Goal: Information Seeking & Learning: Learn about a topic

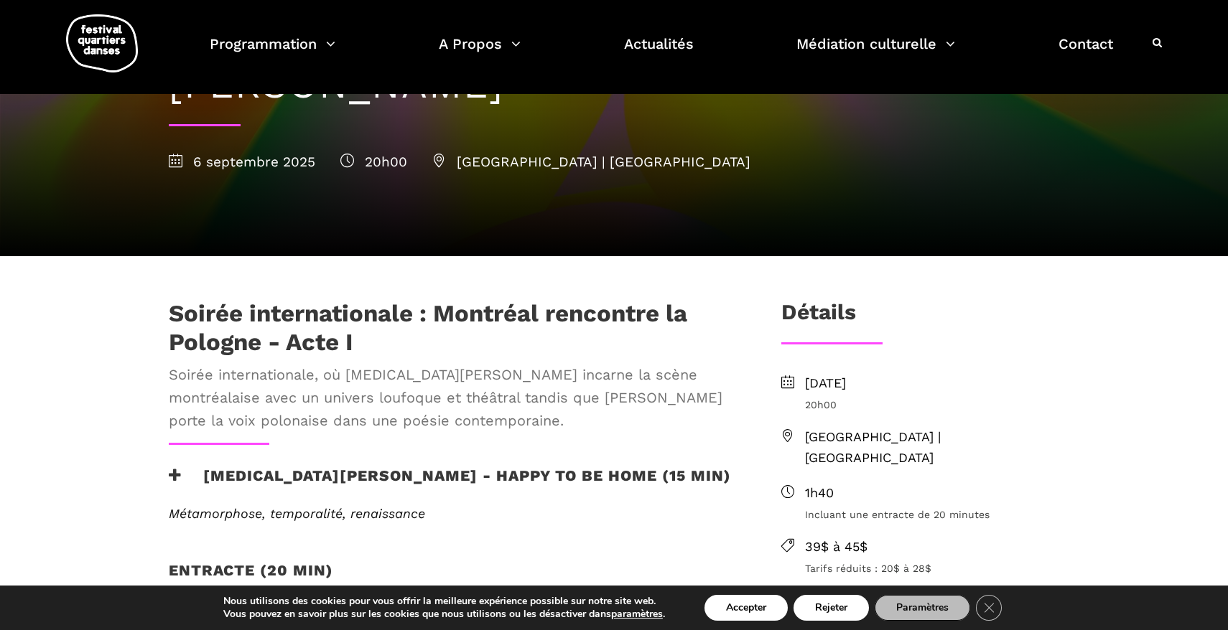
scroll to position [213, 0]
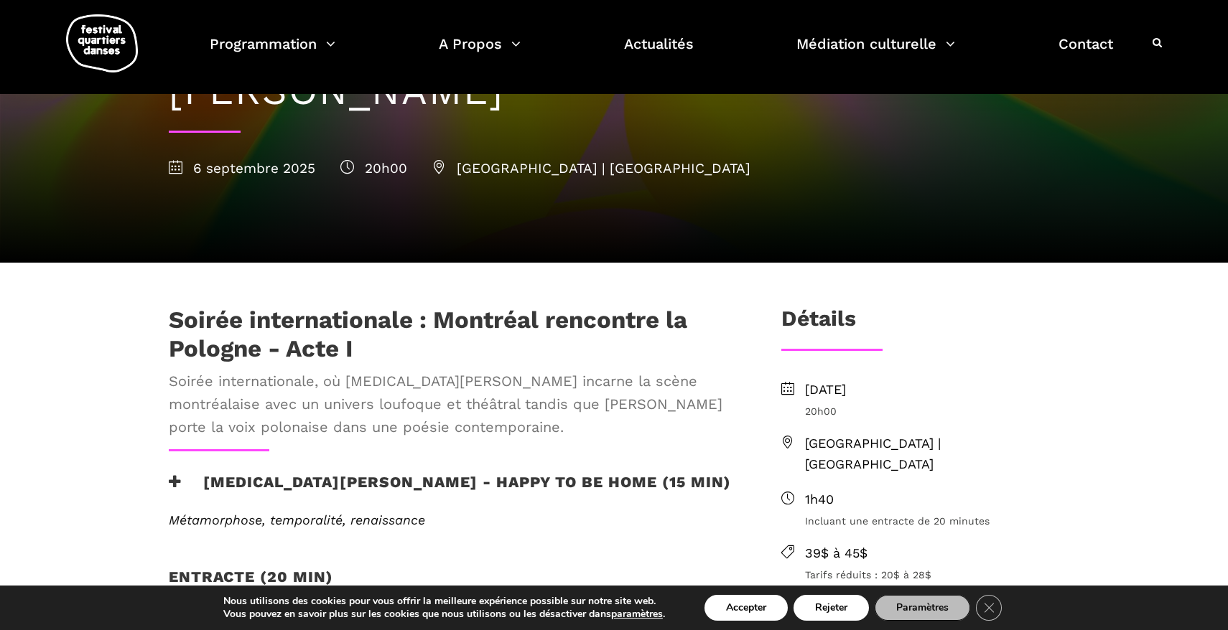
click at [403, 380] on span "Soirée internationale, où Kyra Jean Green incarne la scène montréalaise avec un…" at bounding box center [452, 404] width 566 height 69
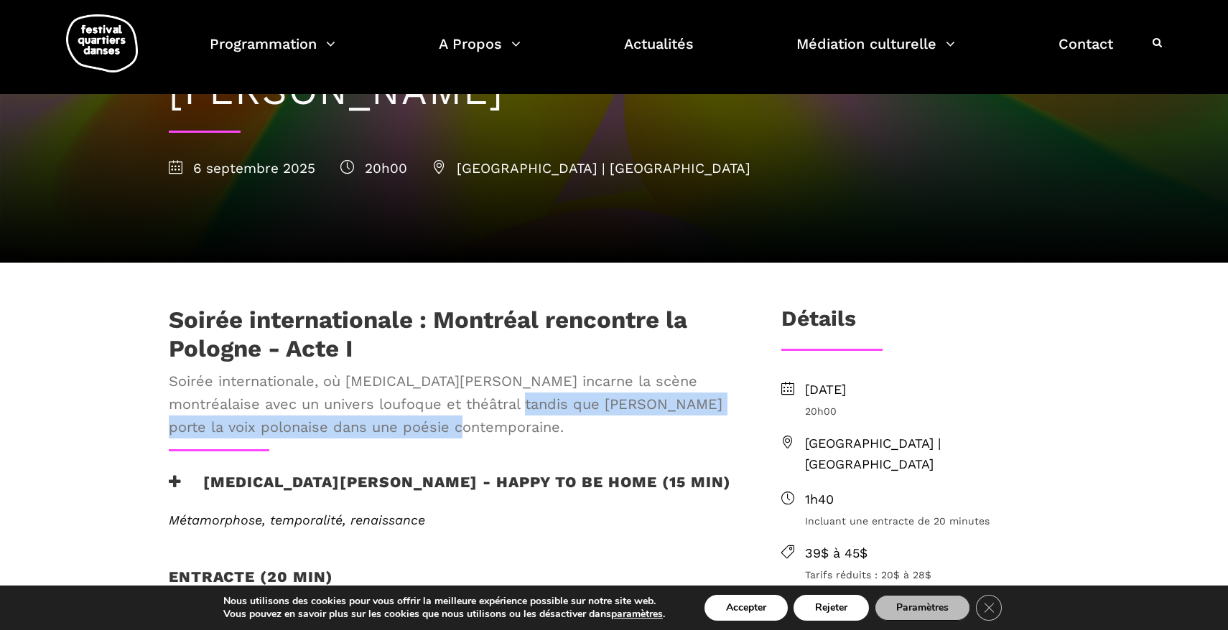
drag, startPoint x: 498, startPoint y: 360, endPoint x: 437, endPoint y: 386, distance: 65.3
click at [432, 387] on span "Soirée internationale, où Kyra Jean Green incarne la scène montréalaise avec un…" at bounding box center [452, 404] width 566 height 69
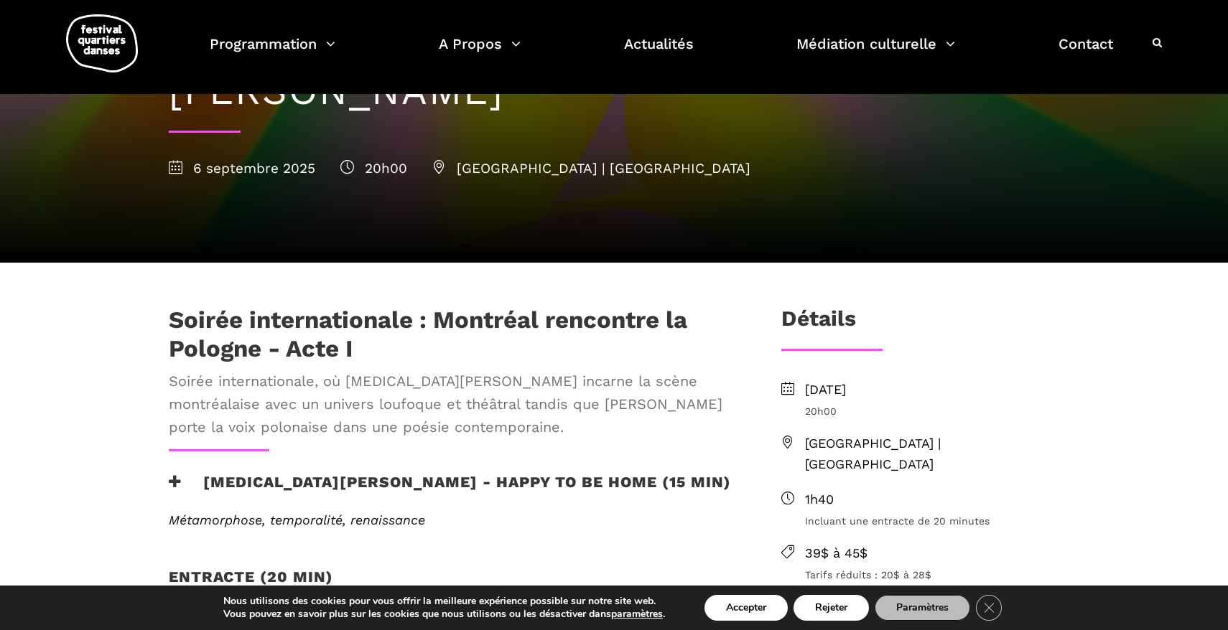
click at [464, 370] on span "Soirée internationale, où Kyra Jean Green incarne la scène montréalaise avec un…" at bounding box center [452, 404] width 566 height 69
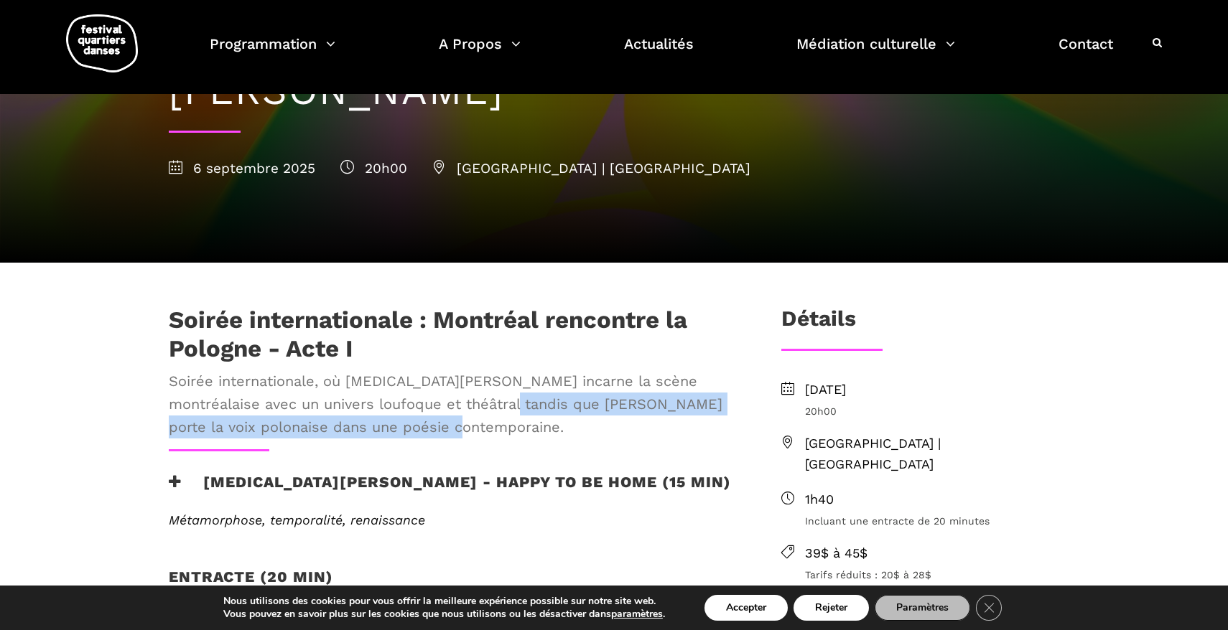
drag, startPoint x: 474, startPoint y: 358, endPoint x: 455, endPoint y: 385, distance: 32.5
click at [455, 385] on span "Soirée internationale, où Kyra Jean Green incarne la scène montréalaise avec un…" at bounding box center [452, 404] width 566 height 69
copy span "Janusz Orlik porte la voix polonaise dans une poésie contemporaine."
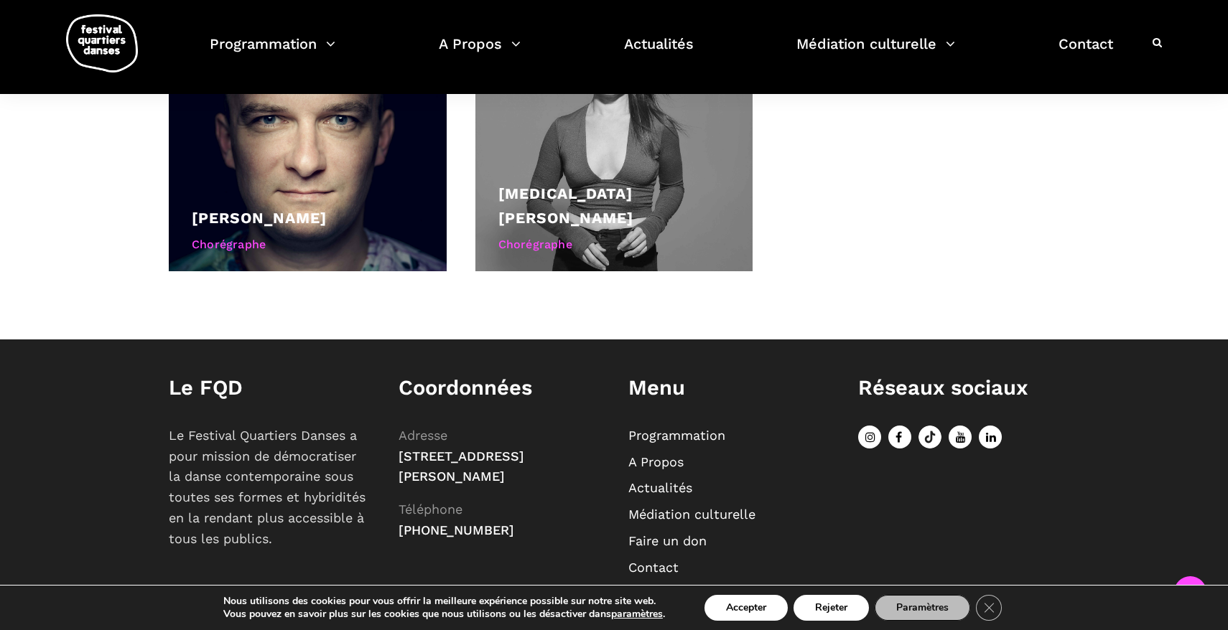
scroll to position [1015, 0]
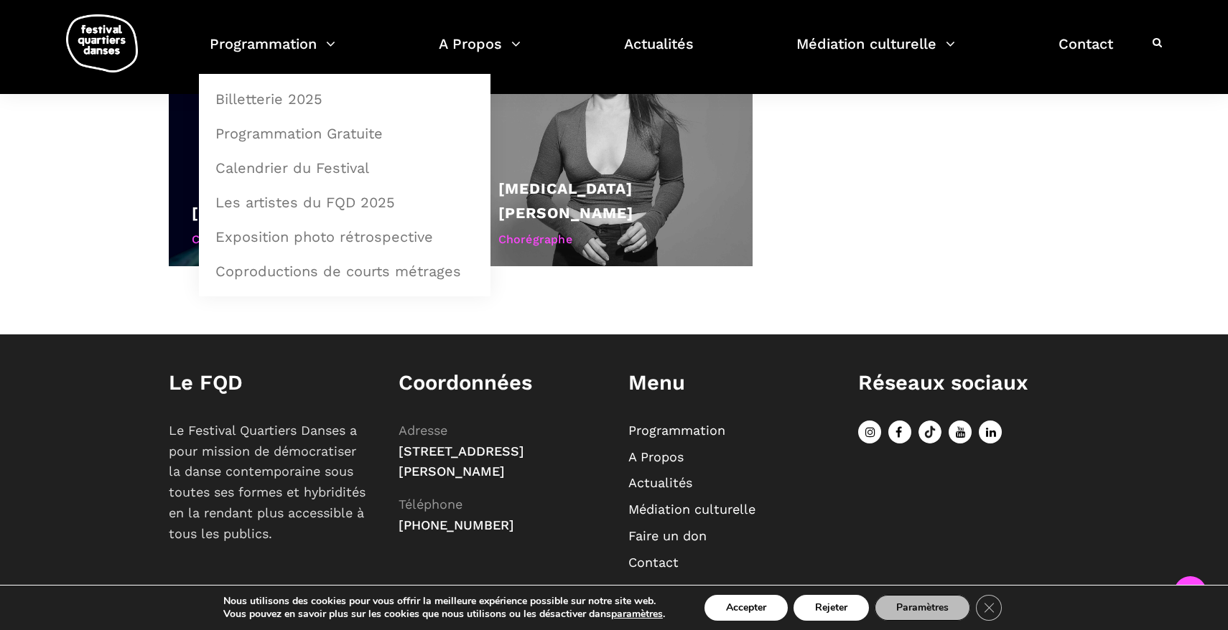
click at [107, 34] on img at bounding box center [102, 43] width 72 height 58
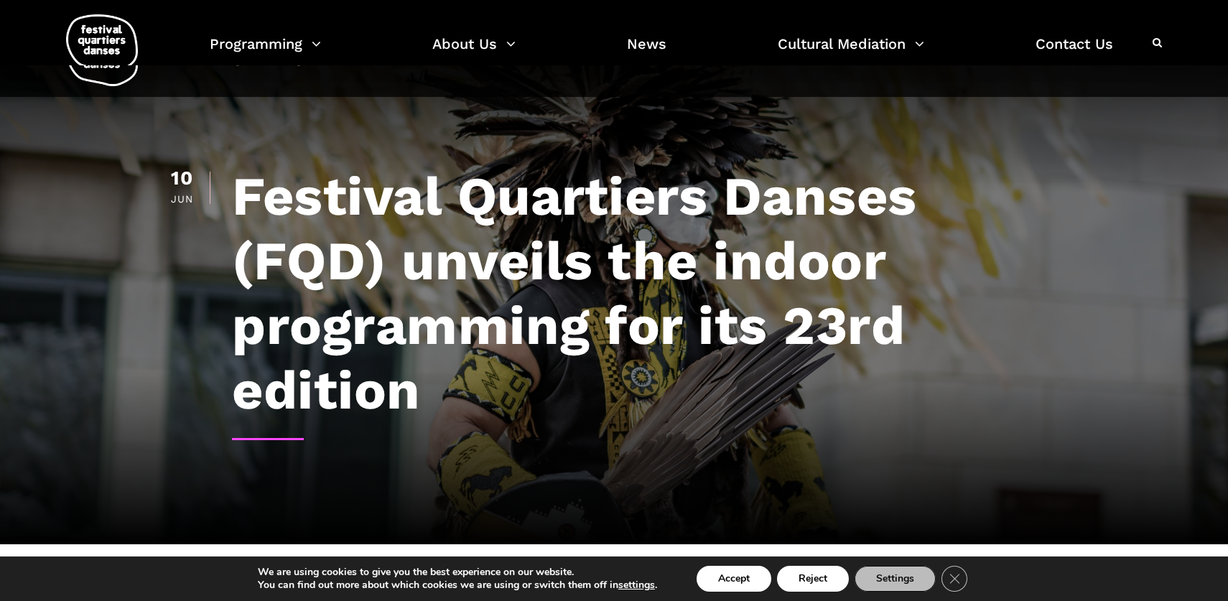
scroll to position [864, 0]
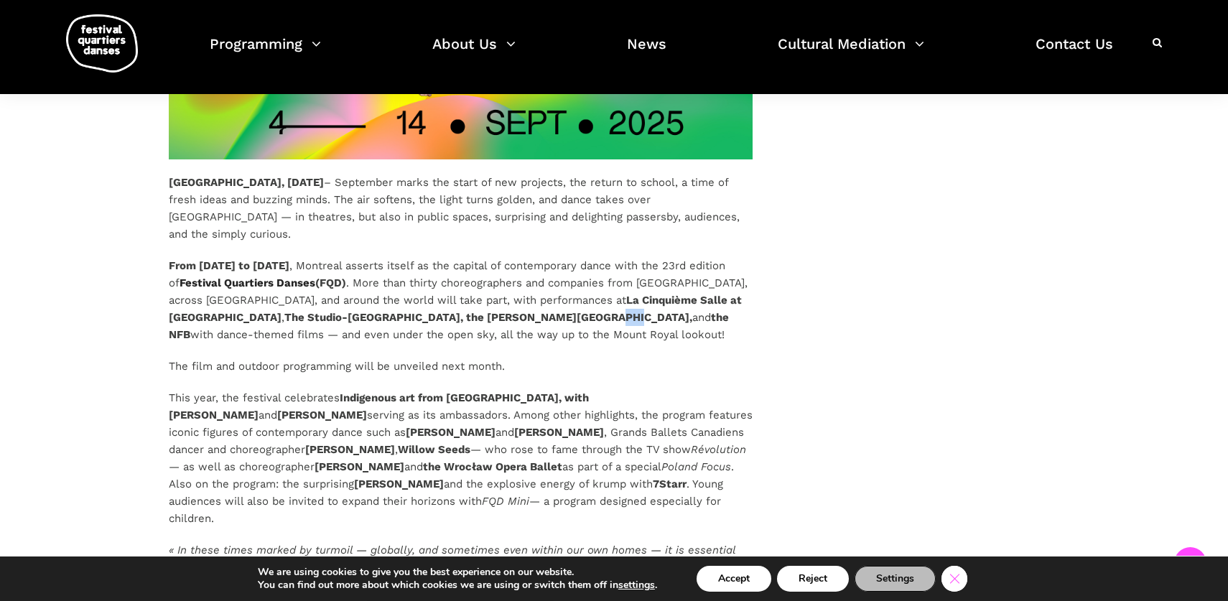
click at [961, 577] on icon "Close GDPR Cookie Banner" at bounding box center [954, 578] width 26 height 22
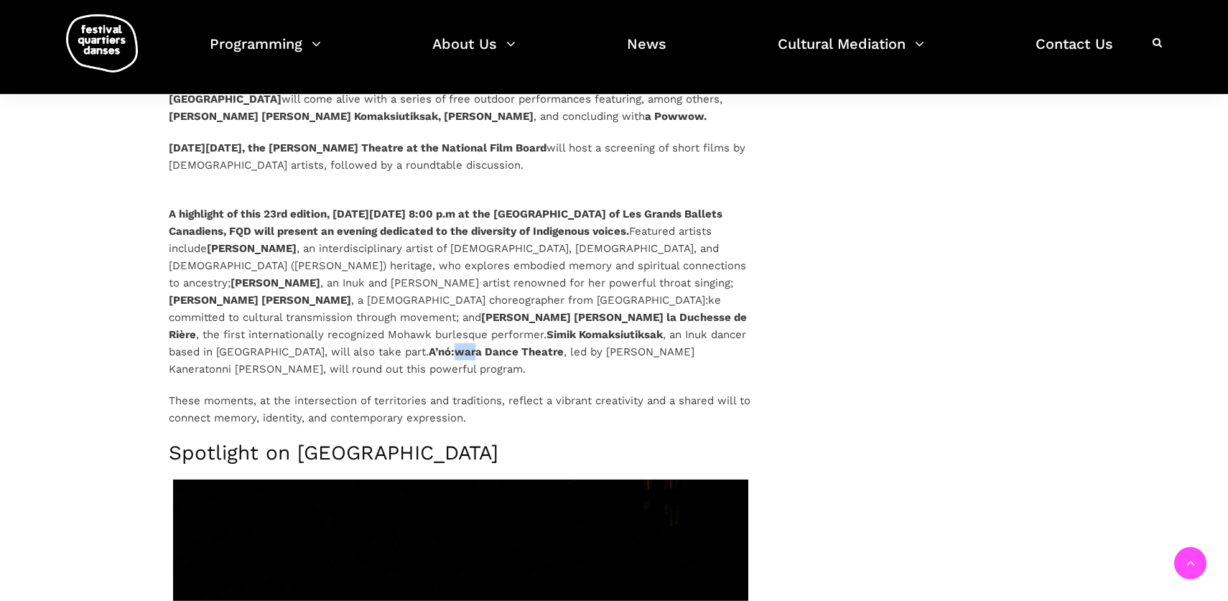
scroll to position [2818, 0]
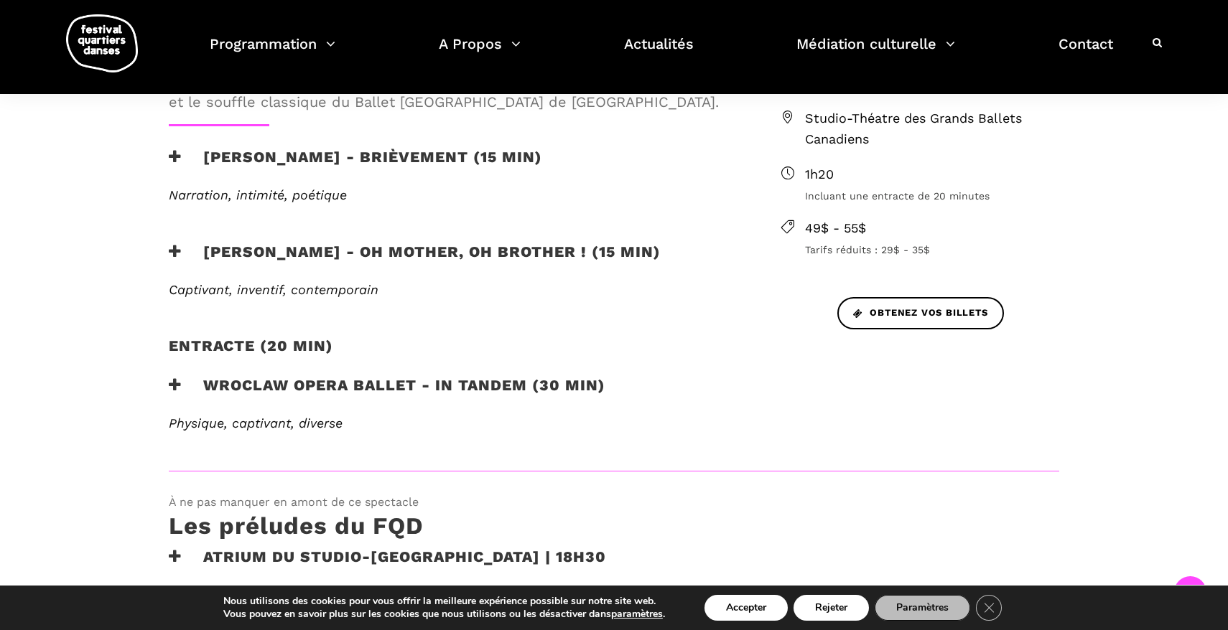
scroll to position [538, 0]
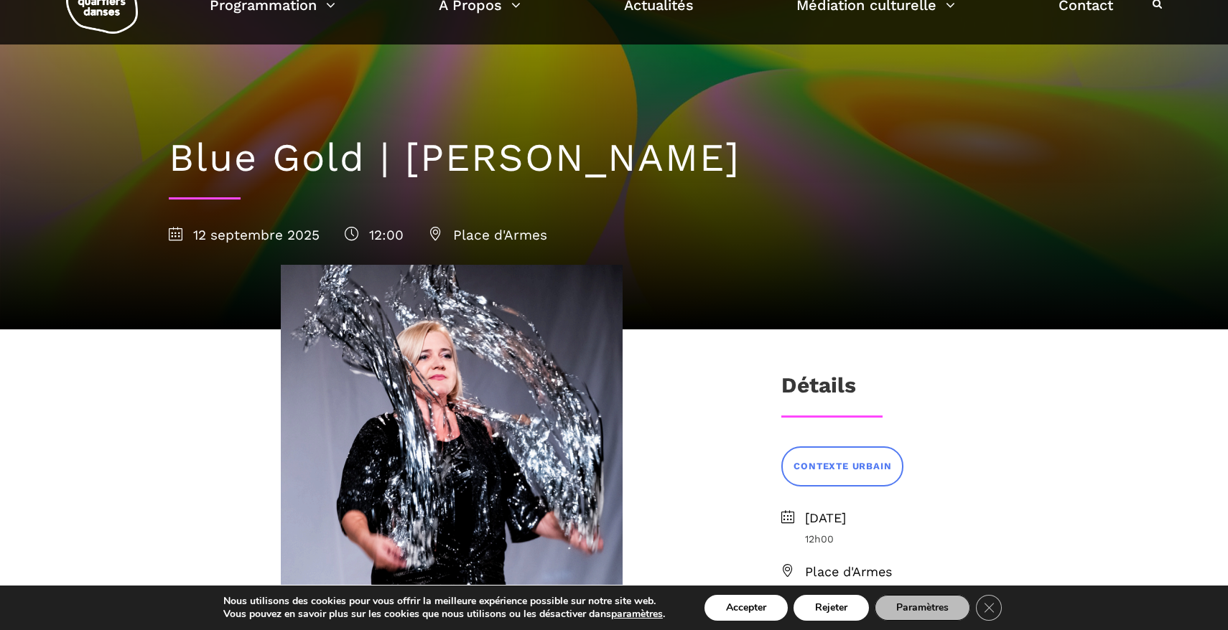
scroll to position [52, 0]
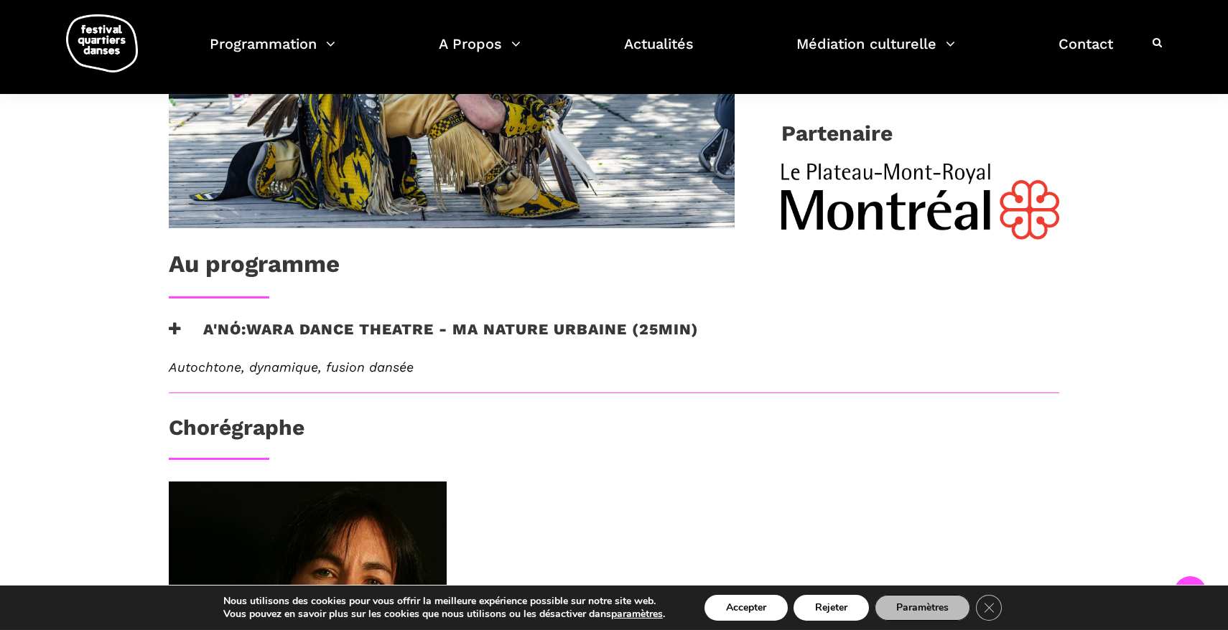
scroll to position [601, 0]
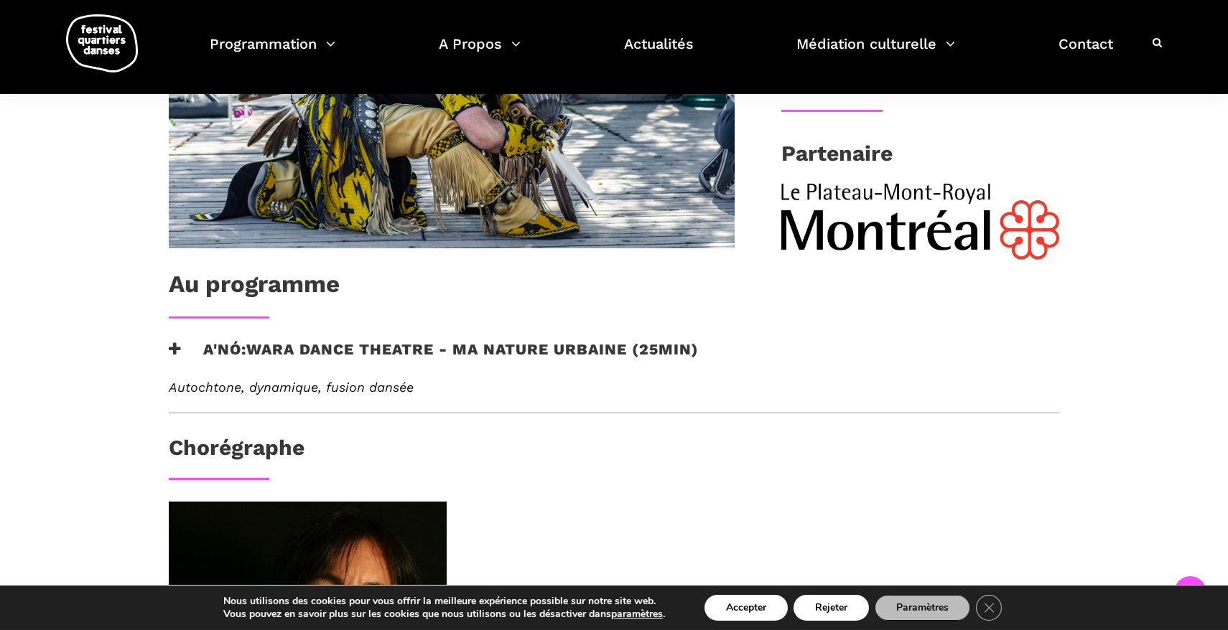
click at [177, 344] on icon at bounding box center [175, 349] width 13 height 15
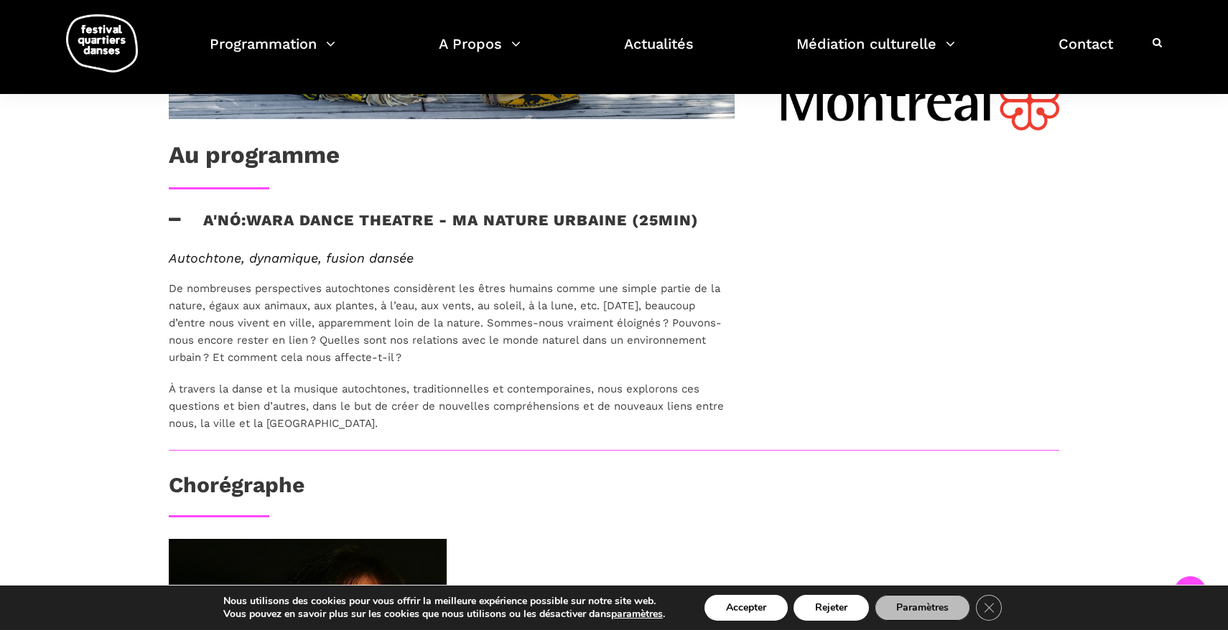
scroll to position [798, 0]
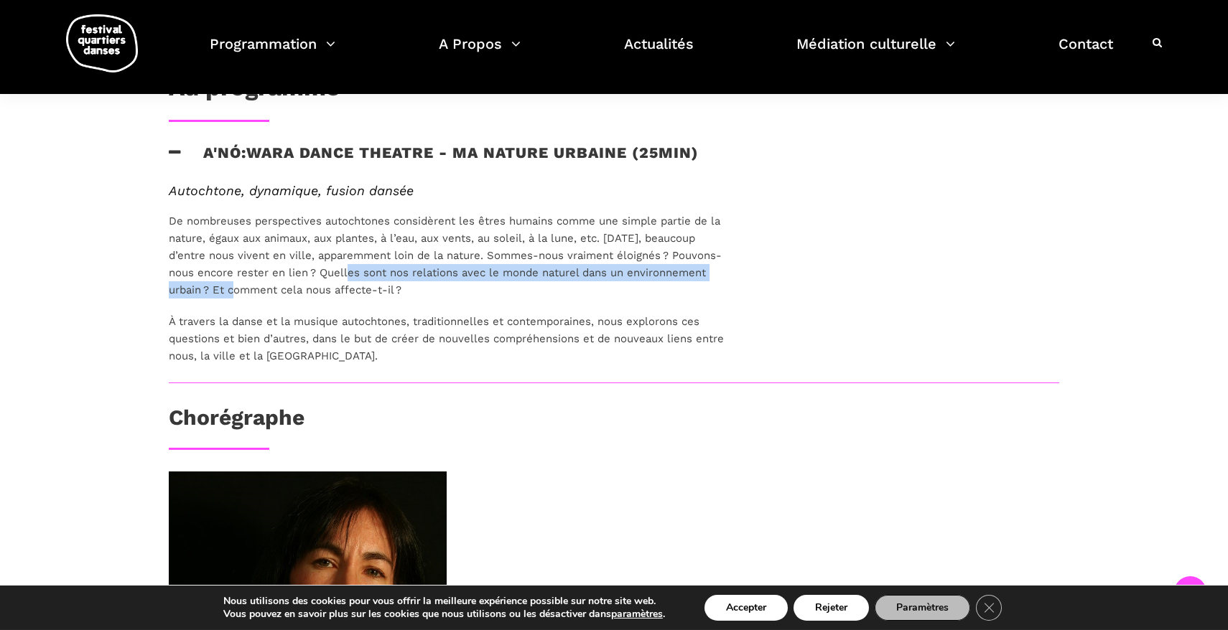
drag, startPoint x: 340, startPoint y: 275, endPoint x: 210, endPoint y: 295, distance: 132.2
click at [210, 295] on span "De nombreuses perspectives autochtones considèrent les êtres humains comme une …" at bounding box center [445, 256] width 553 height 82
copy span "Quelles sont nos relations avec le monde naturel dans un environnement urbain ?"
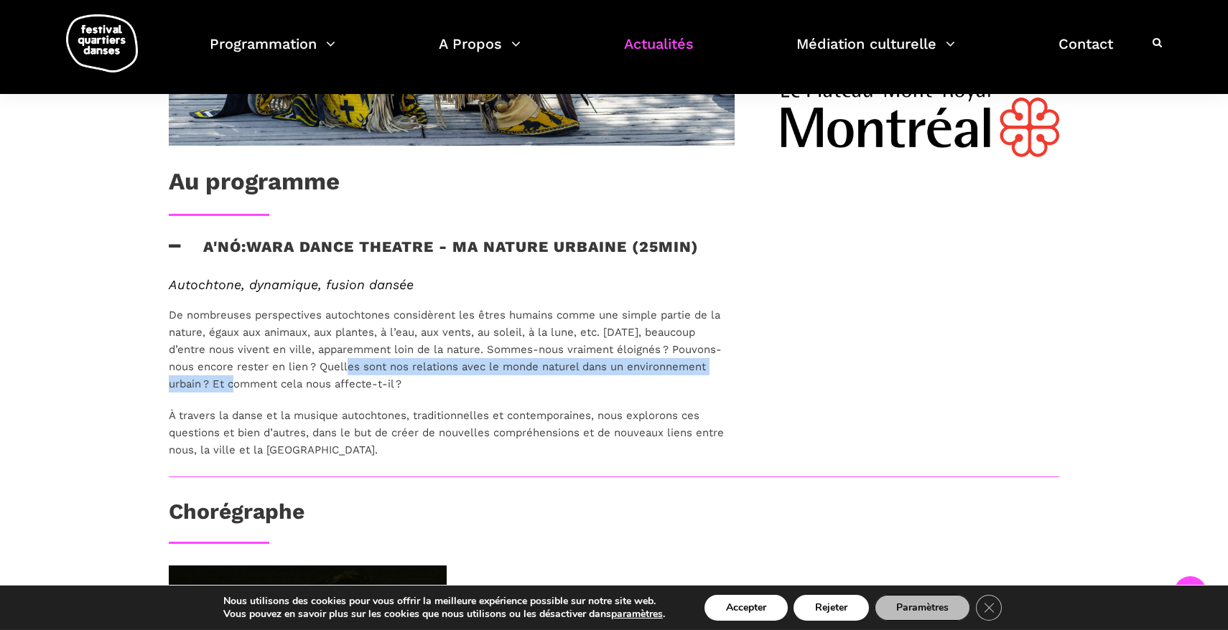
scroll to position [703, 0]
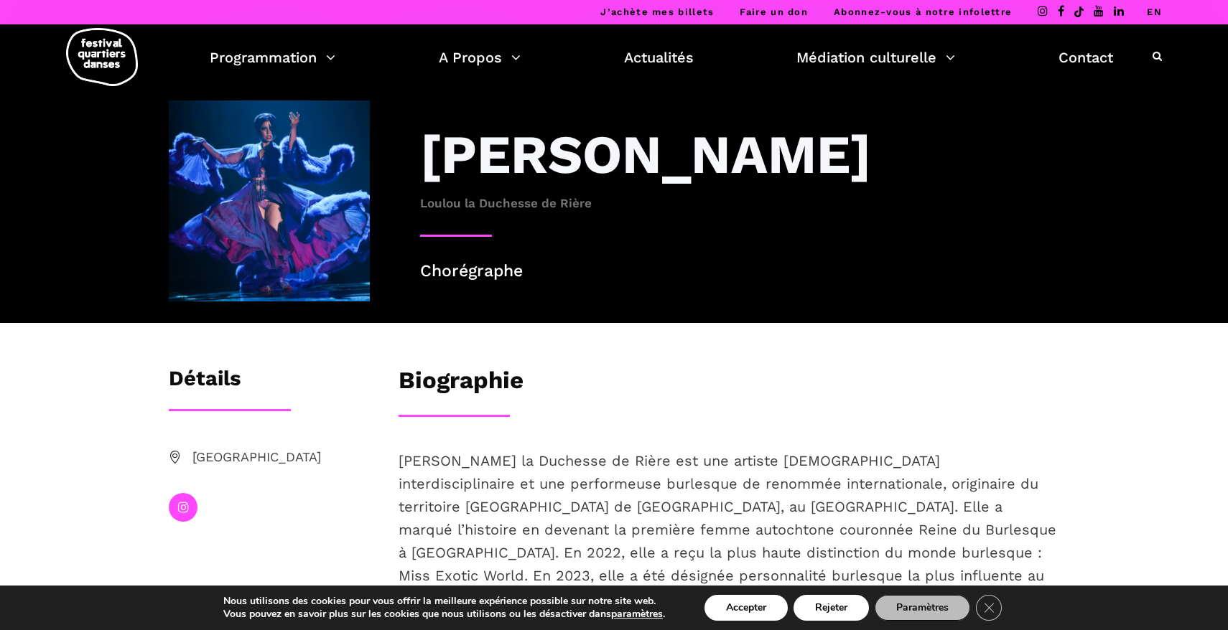
click at [482, 159] on h3 "[PERSON_NAME]" at bounding box center [645, 154] width 451 height 65
click at [470, 270] on p "Chorégraphe" at bounding box center [739, 271] width 639 height 27
click at [270, 190] on img at bounding box center [269, 201] width 201 height 201
click at [1160, 57] on icon at bounding box center [1156, 56] width 9 height 10
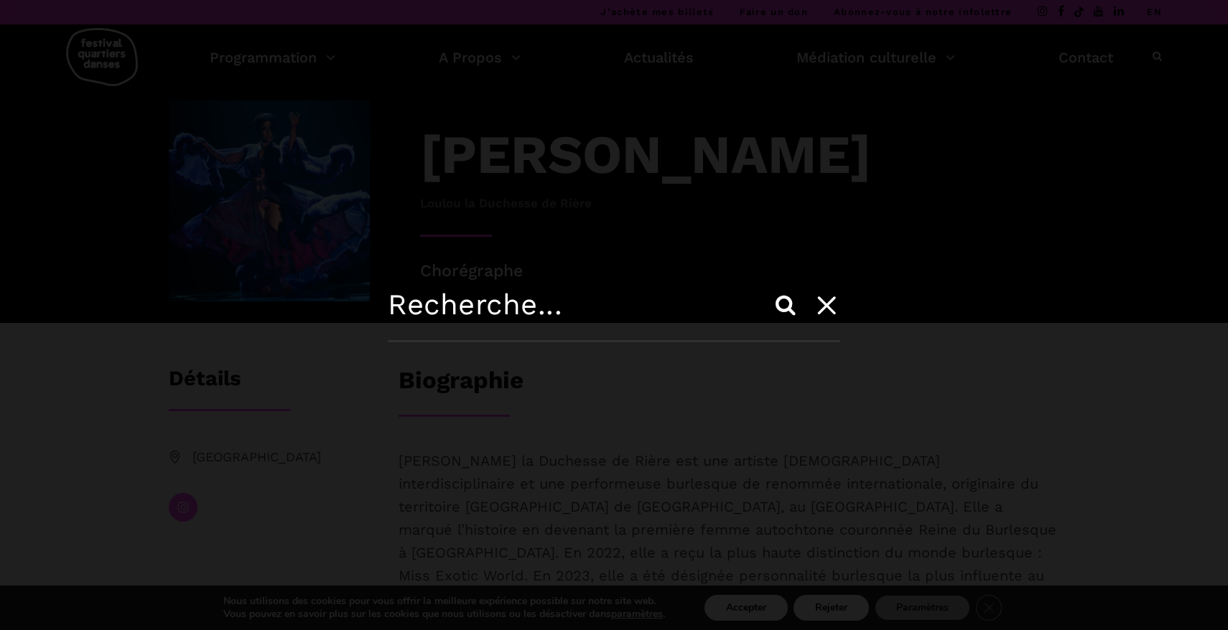
click at [503, 297] on input "text" at bounding box center [614, 315] width 452 height 55
paste input "[PERSON_NAME] la Duchesse de Rière"
type input "[PERSON_NAME] la Duchesse de Rière"
click at [788, 302] on input "Search" at bounding box center [785, 305] width 34 height 34
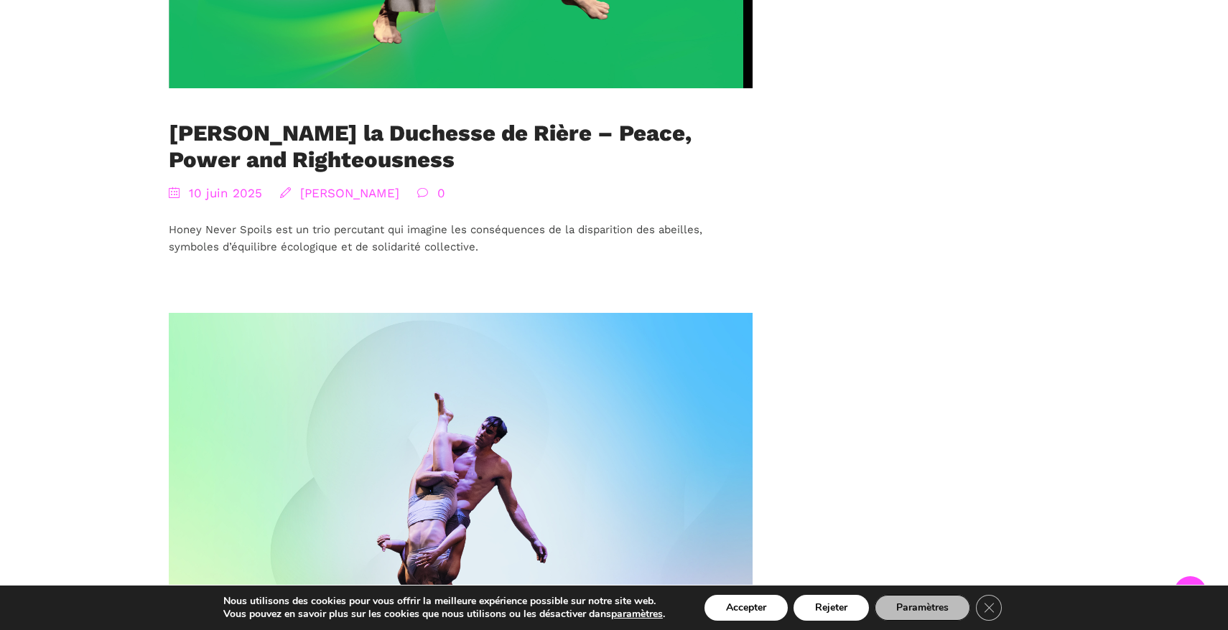
scroll to position [851, 0]
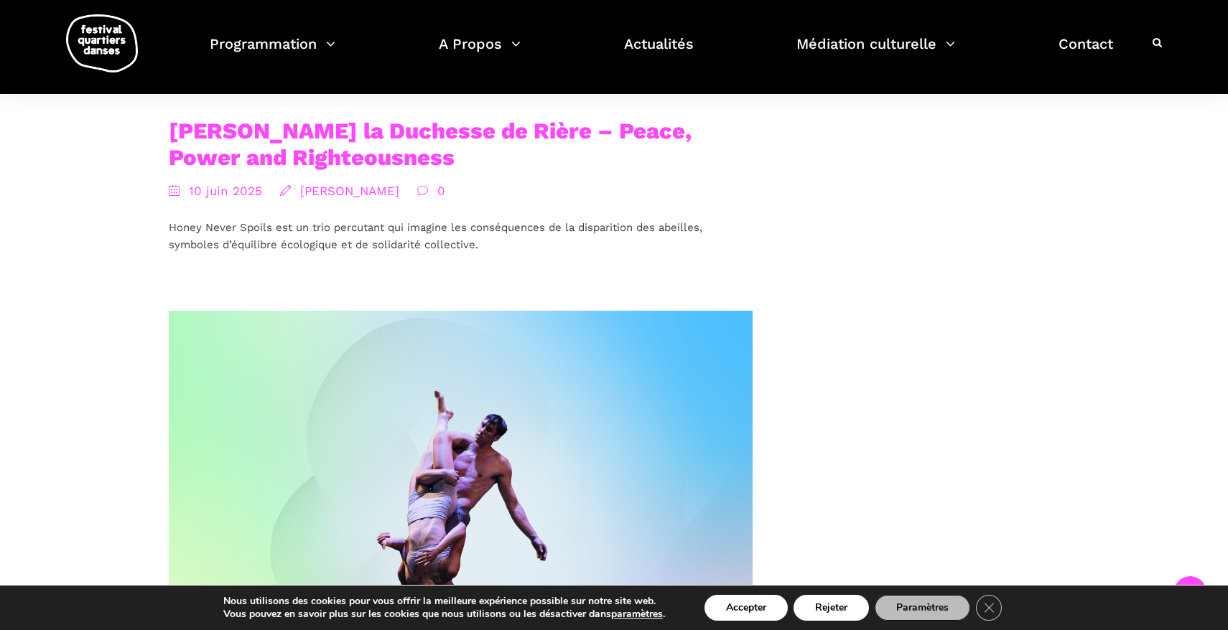
click at [593, 124] on link "[PERSON_NAME] la Duchesse de Rière – Peace, Power and Righteousness" at bounding box center [430, 144] width 523 height 53
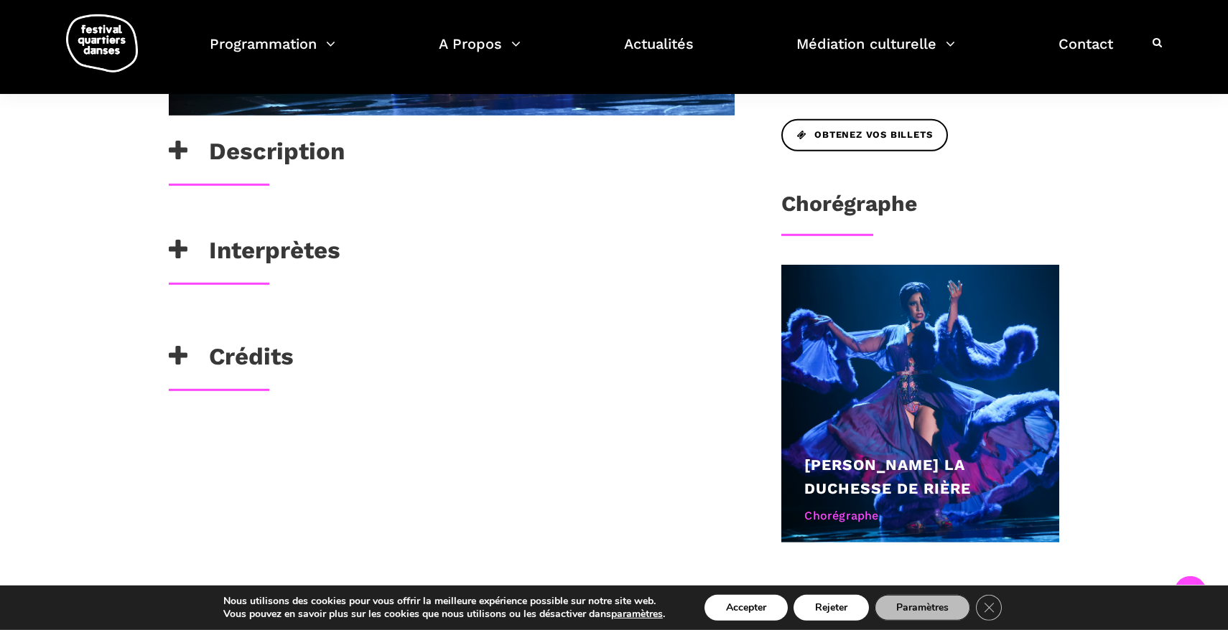
scroll to position [536, 0]
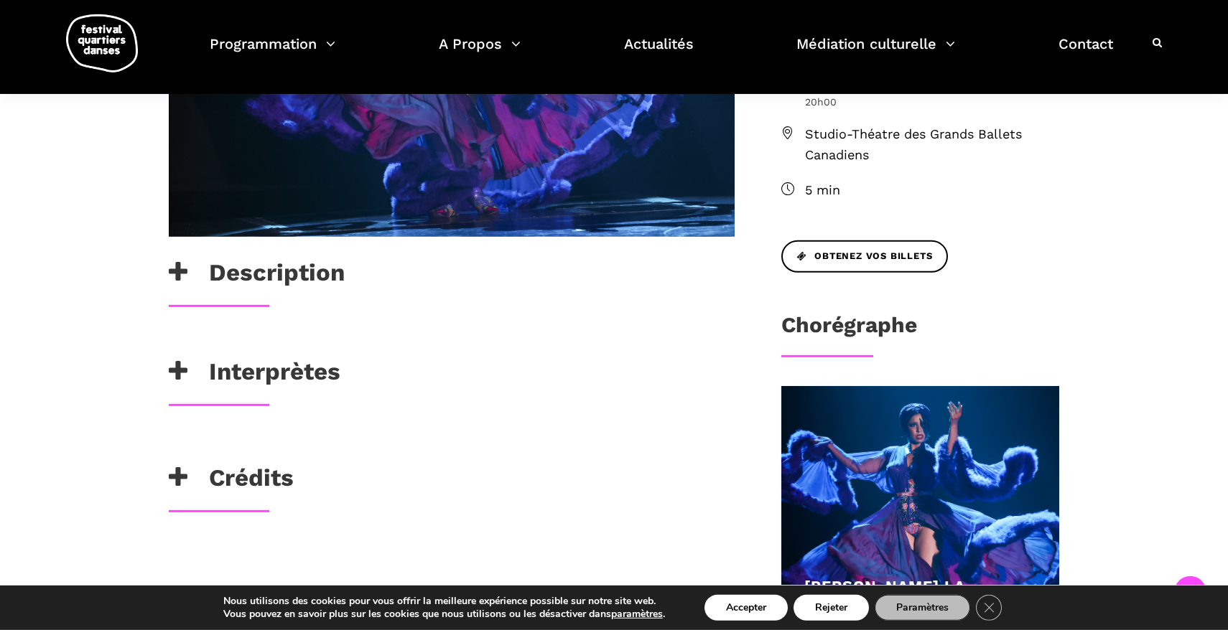
click at [168, 264] on div "Description" at bounding box center [451, 281] width 594 height 47
click at [296, 271] on h3 "Description" at bounding box center [257, 276] width 176 height 36
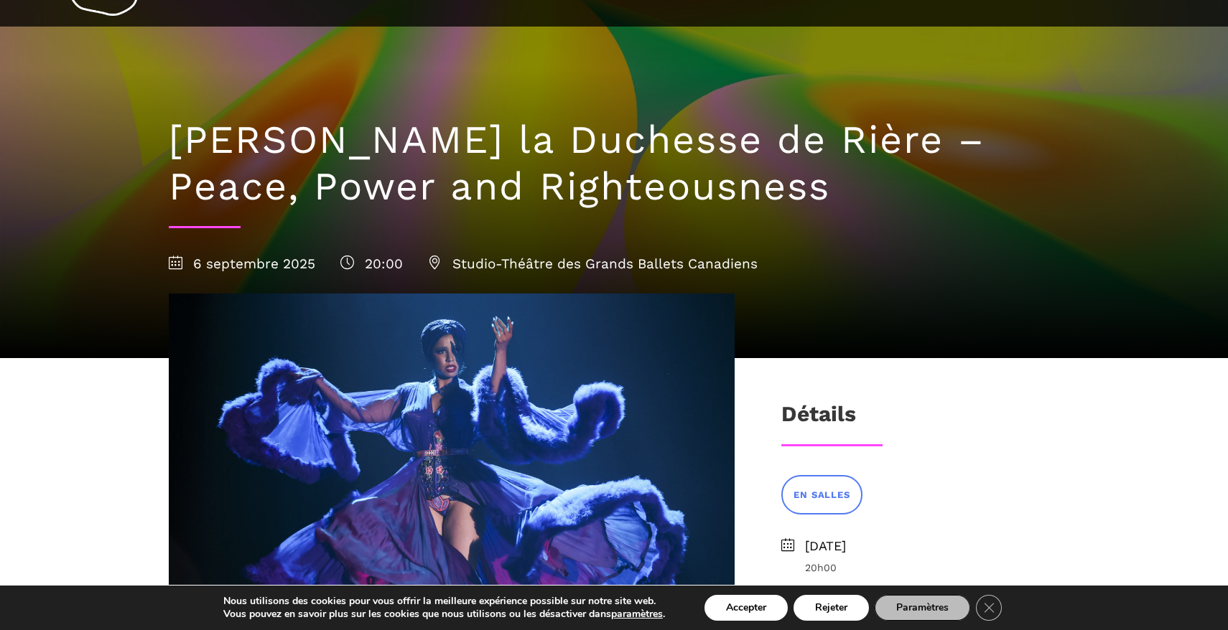
scroll to position [67, 0]
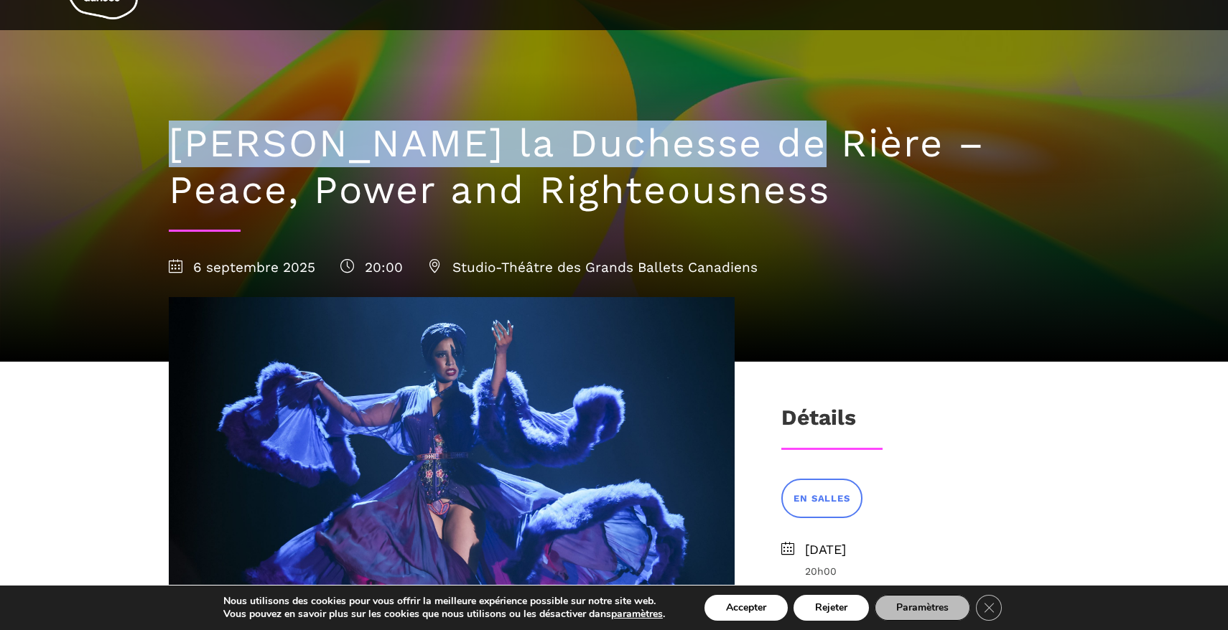
drag, startPoint x: 765, startPoint y: 148, endPoint x: 153, endPoint y: 154, distance: 612.5
click at [153, 154] on div "Lou Lou la Duchesse de Rière – Peace, Power and Righteousness 6 septembre 2025 …" at bounding box center [614, 196] width 948 height 332
copy h1 "Lou Lou la Duchesse de Rière"
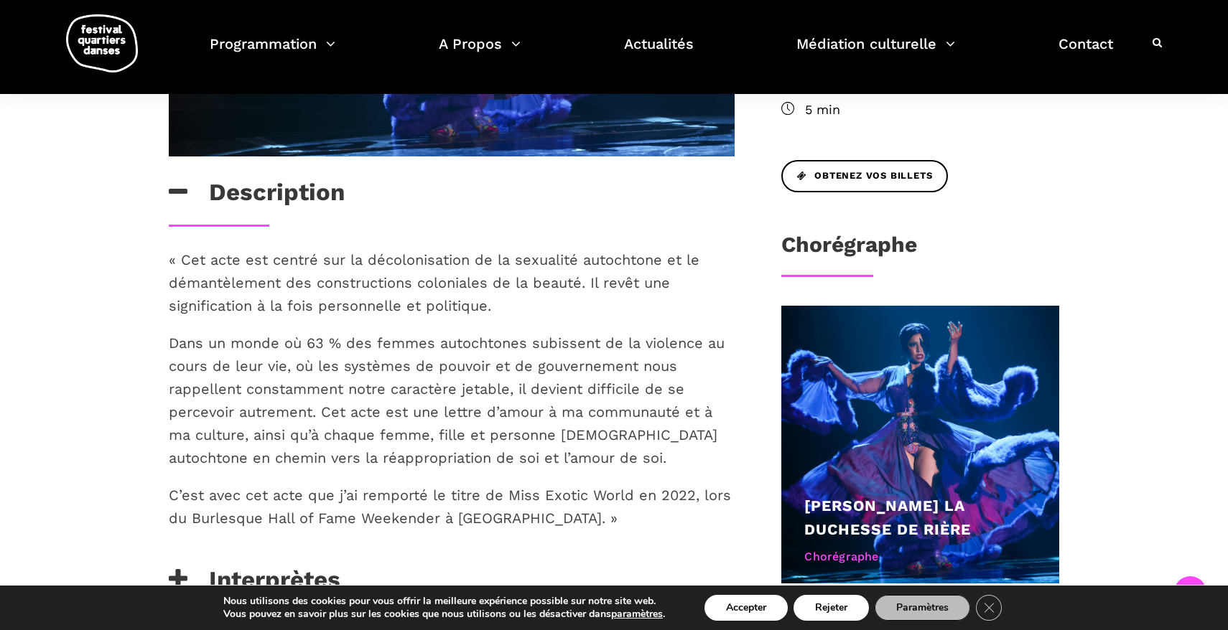
scroll to position [616, 0]
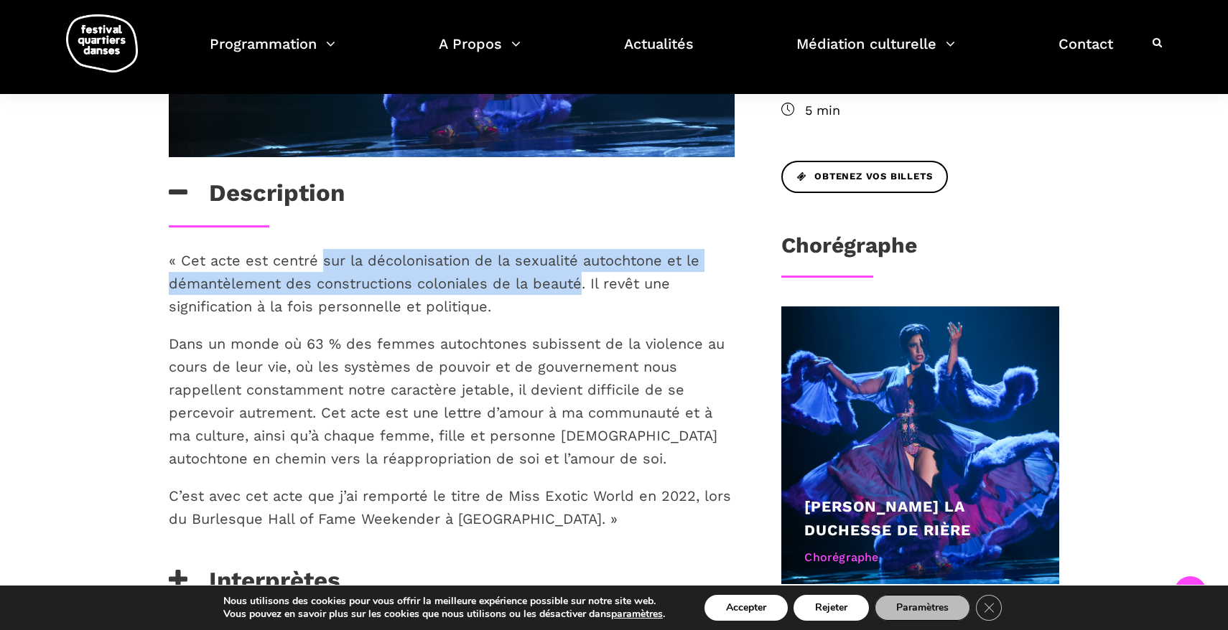
drag, startPoint x: 572, startPoint y: 283, endPoint x: 330, endPoint y: 262, distance: 242.9
click at [324, 263] on p "« Cet acte est centré sur la décolonisation de la sexualité autochtone et le dé…" at bounding box center [452, 283] width 566 height 69
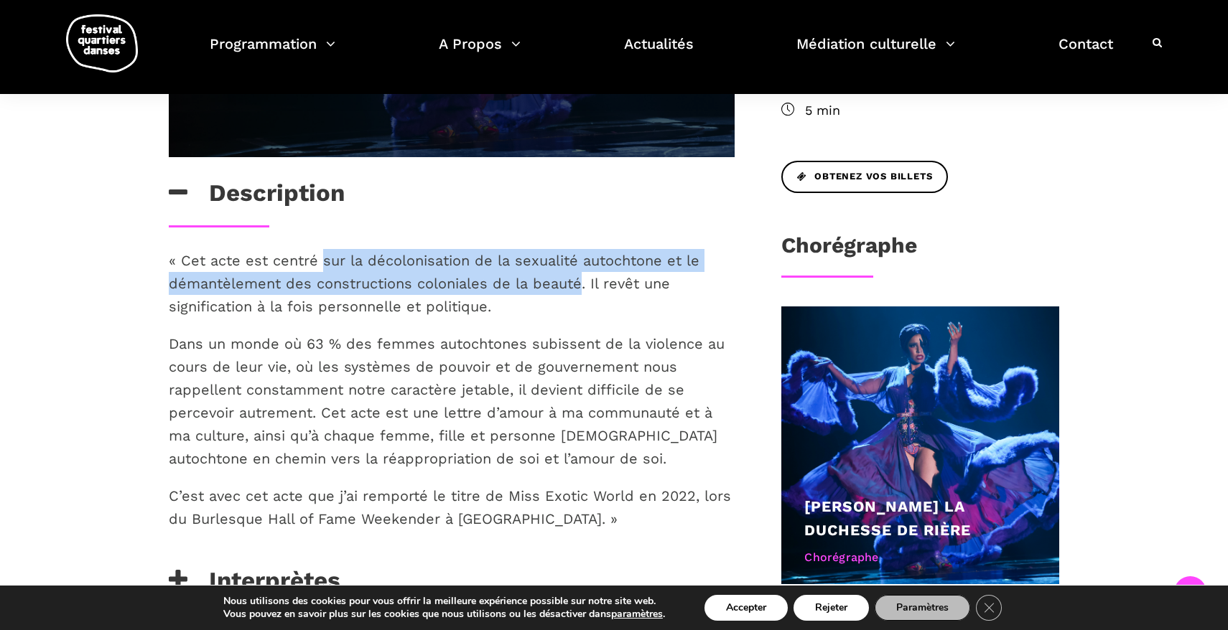
copy p "sur la décolonisation de la sexualité autochtone et le démantèlement des constr…"
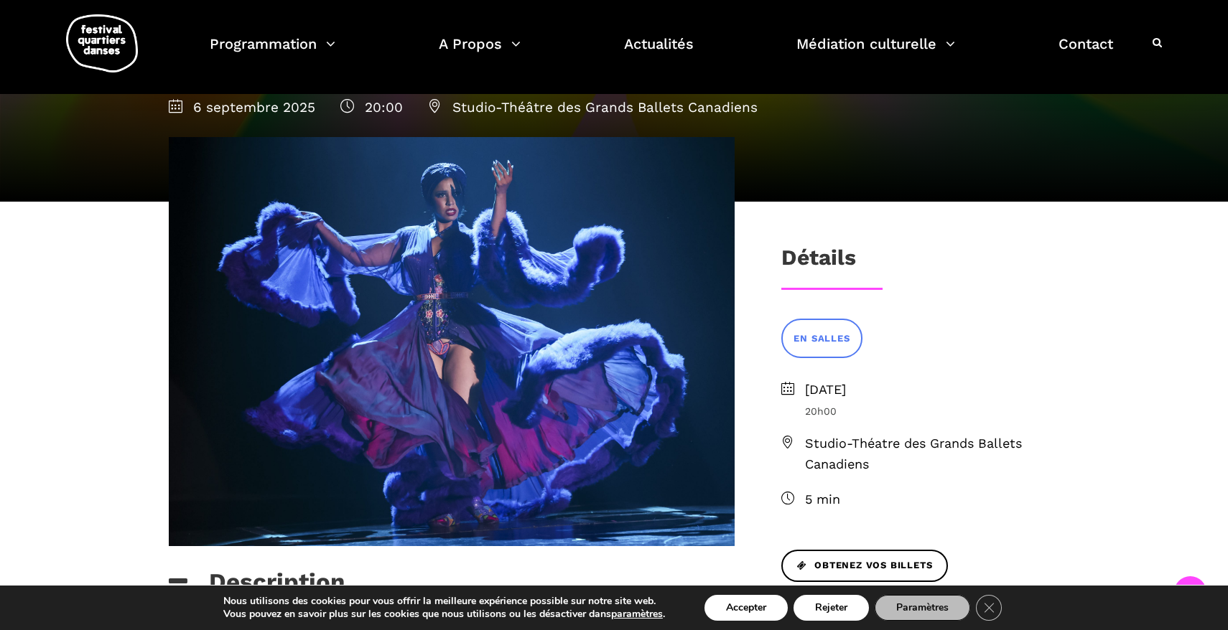
scroll to position [0, 0]
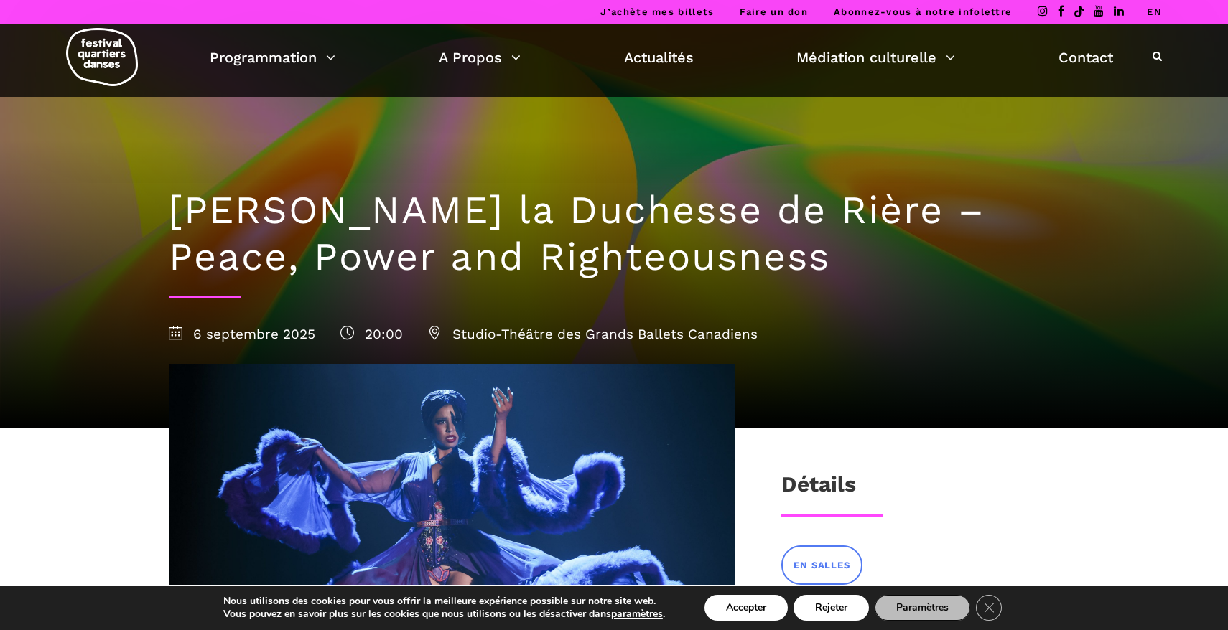
click at [1159, 57] on icon at bounding box center [1156, 56] width 9 height 10
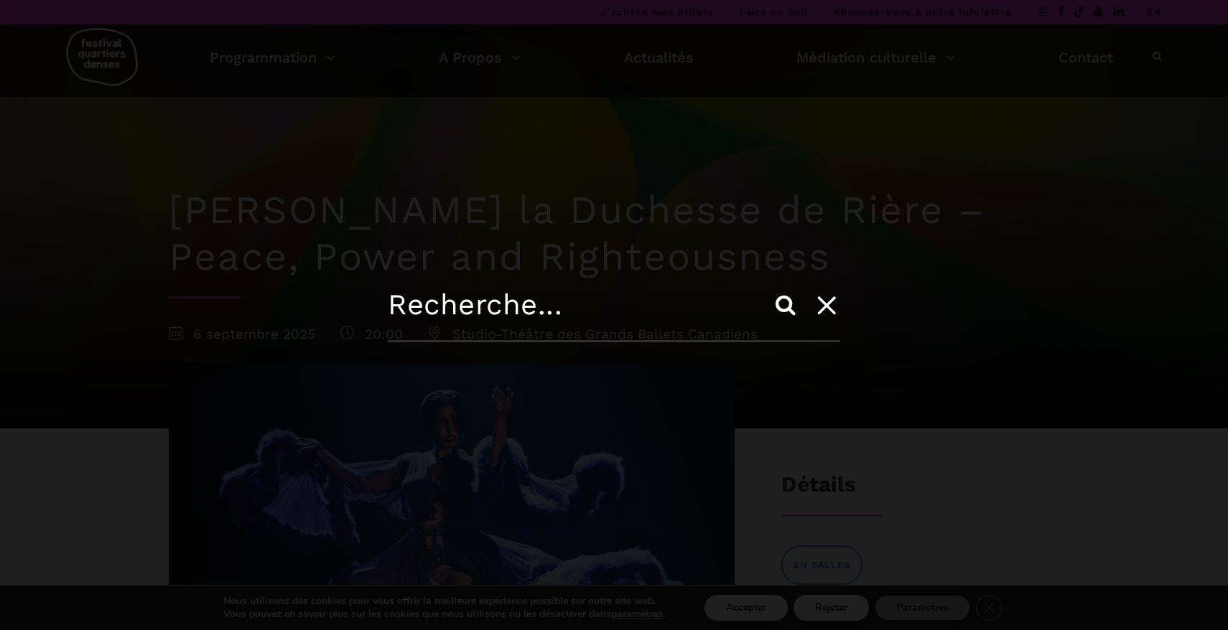
click at [500, 304] on input "text" at bounding box center [614, 315] width 452 height 55
type input "wroclaw opera"
click at [768, 288] on input "Search" at bounding box center [785, 305] width 34 height 34
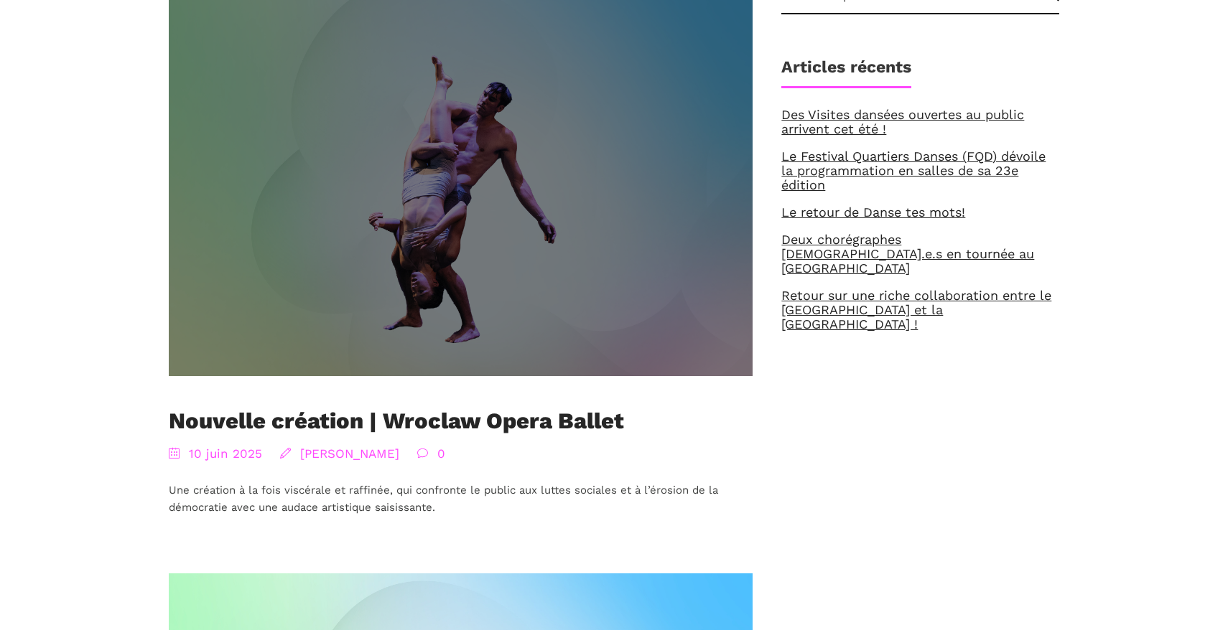
scroll to position [410, 0]
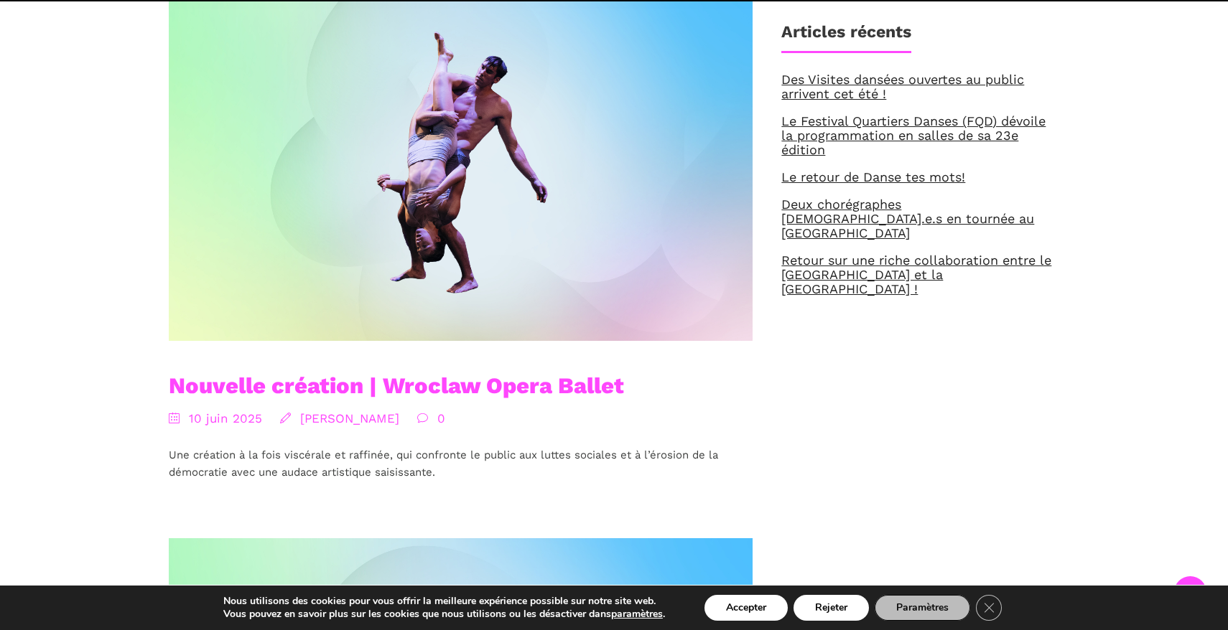
click at [549, 386] on link "Nouvelle création | Wroclaw Opera Ballet" at bounding box center [396, 386] width 455 height 27
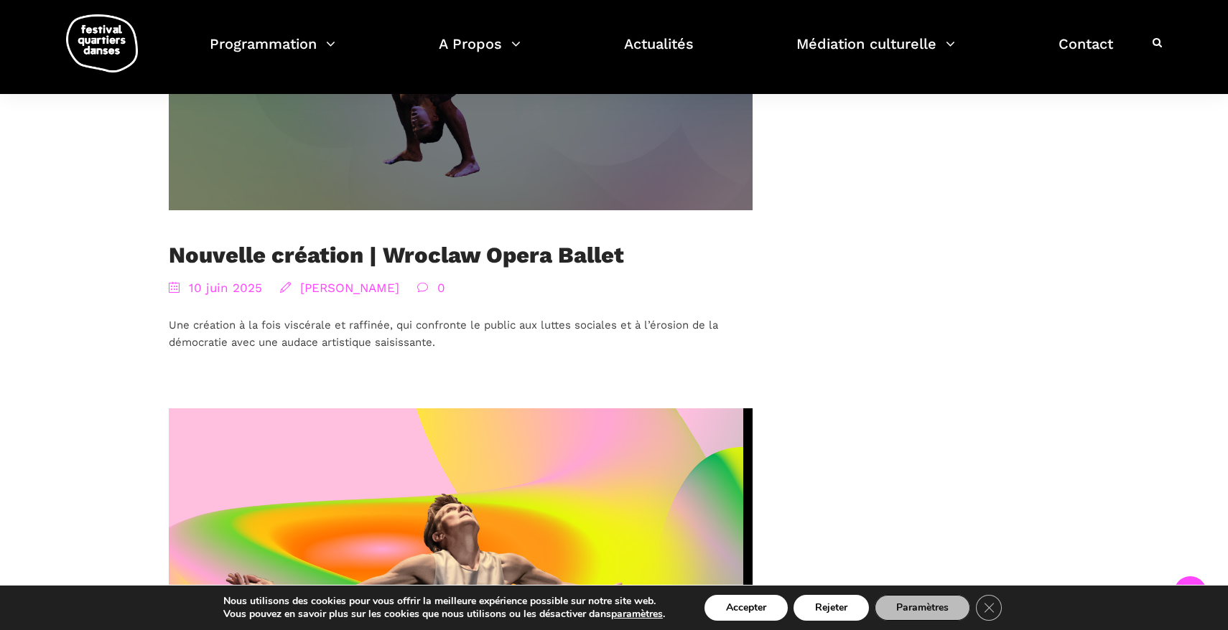
scroll to position [1127, 0]
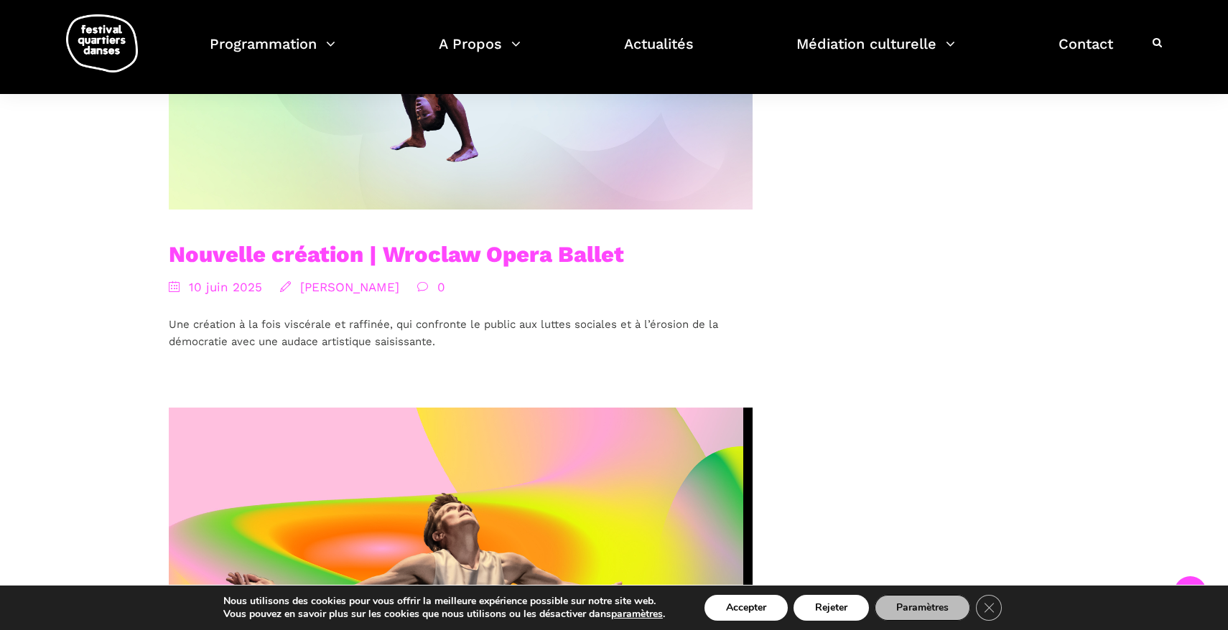
click at [509, 253] on link "Nouvelle création | Wroclaw Opera Ballet" at bounding box center [396, 254] width 455 height 27
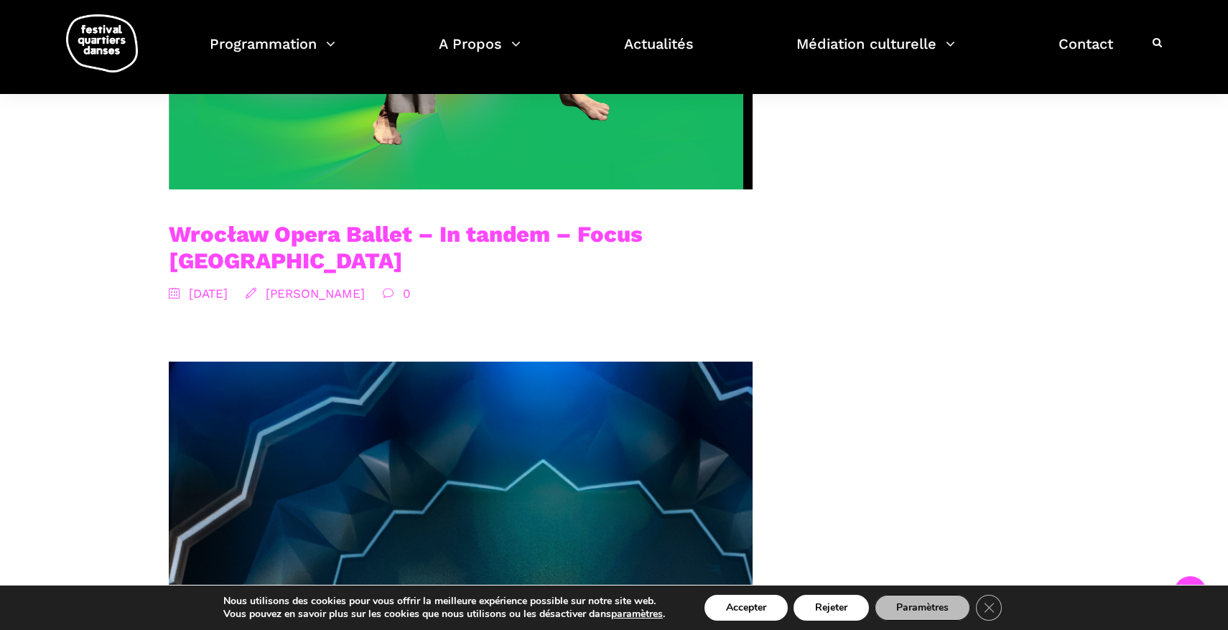
scroll to position [2641, 0]
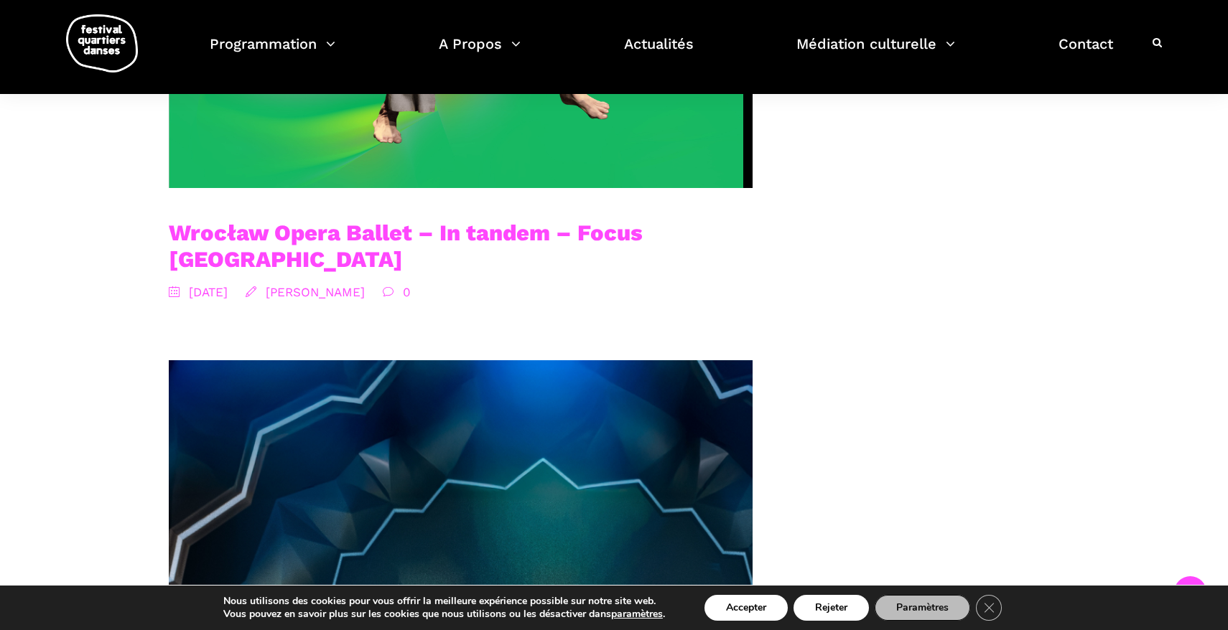
click at [490, 235] on link "Wrocław Opera Ballet – In tandem – Focus Pologne" at bounding box center [406, 246] width 474 height 53
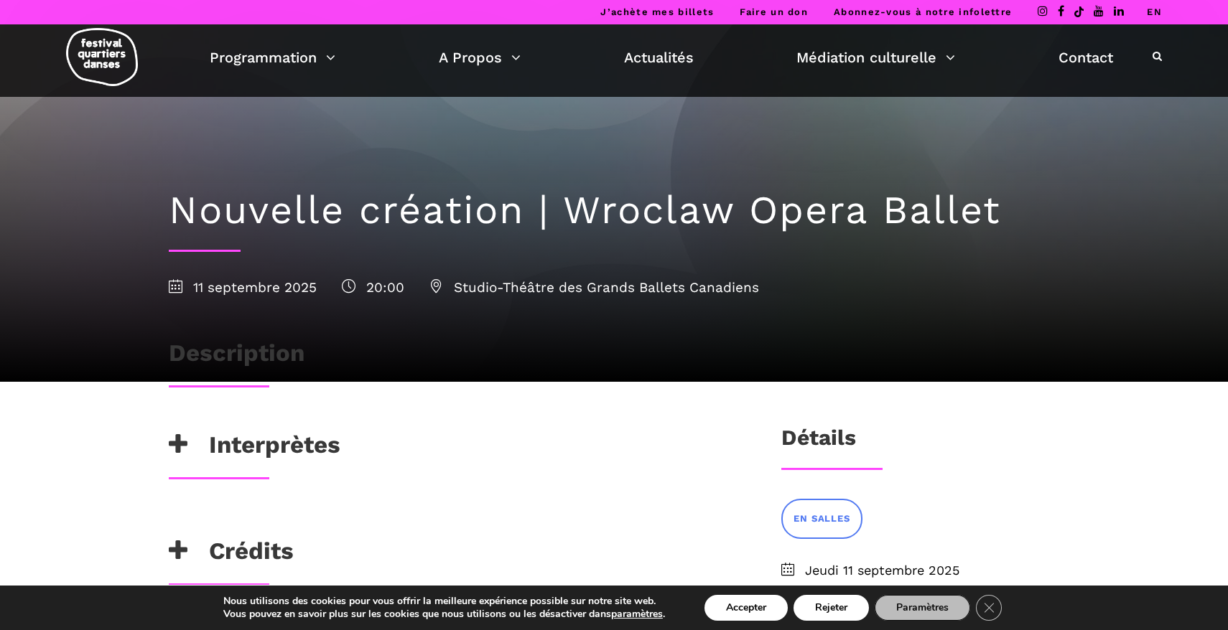
click at [181, 434] on h3 "Interprètes" at bounding box center [255, 449] width 172 height 36
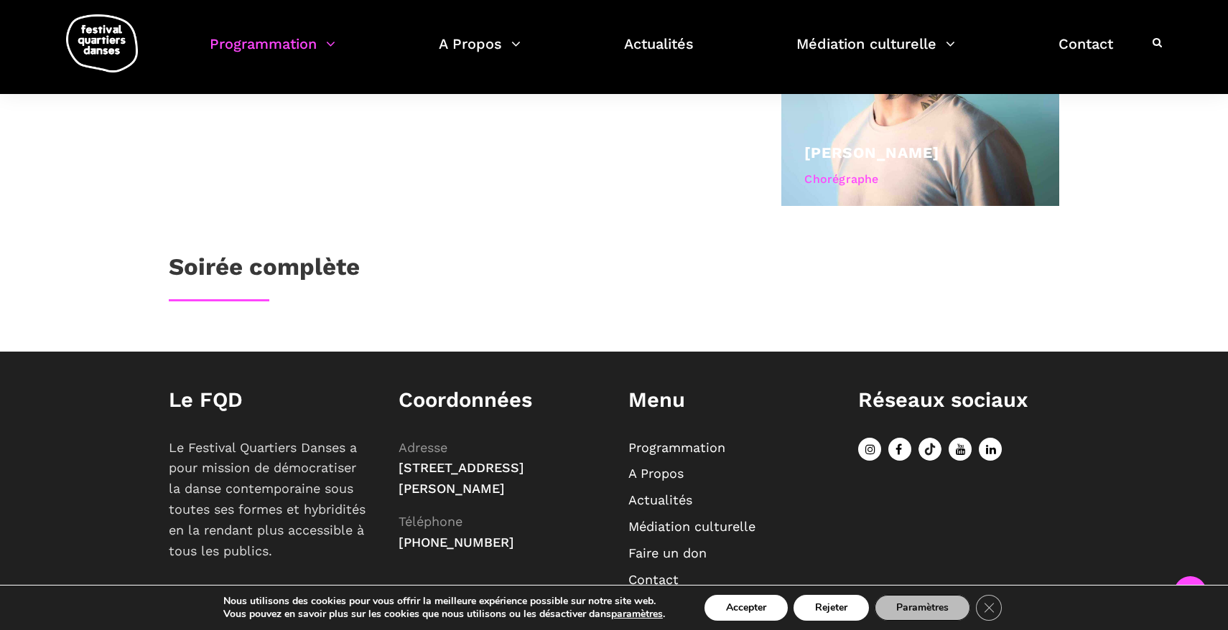
scroll to position [1012, 0]
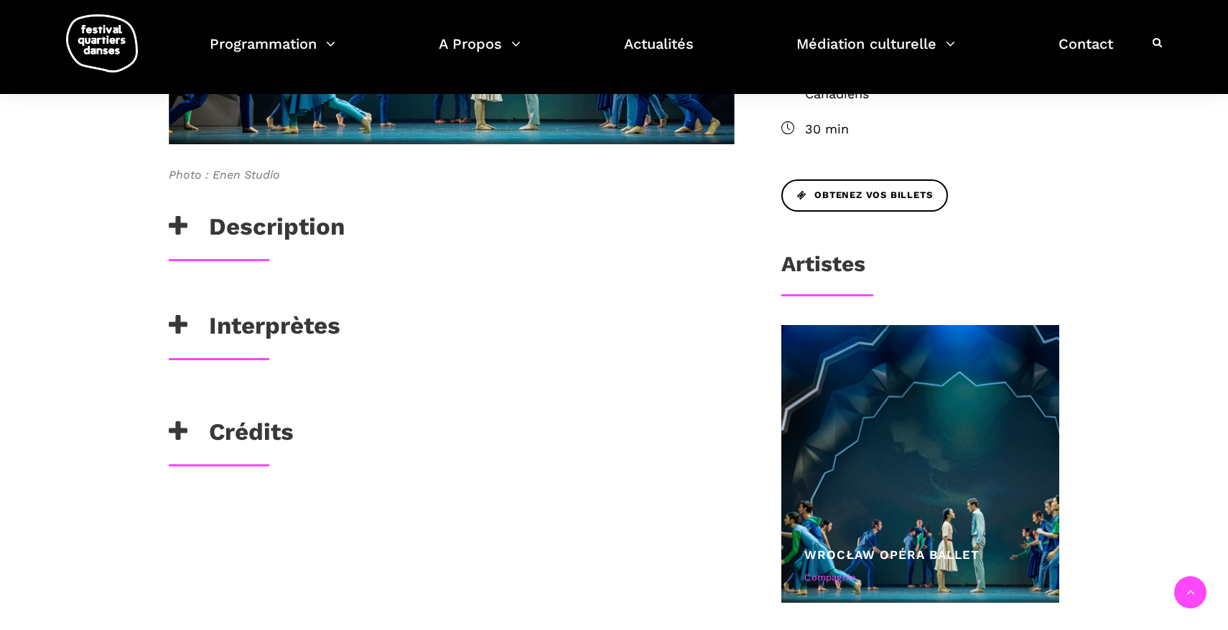
scroll to position [635, 0]
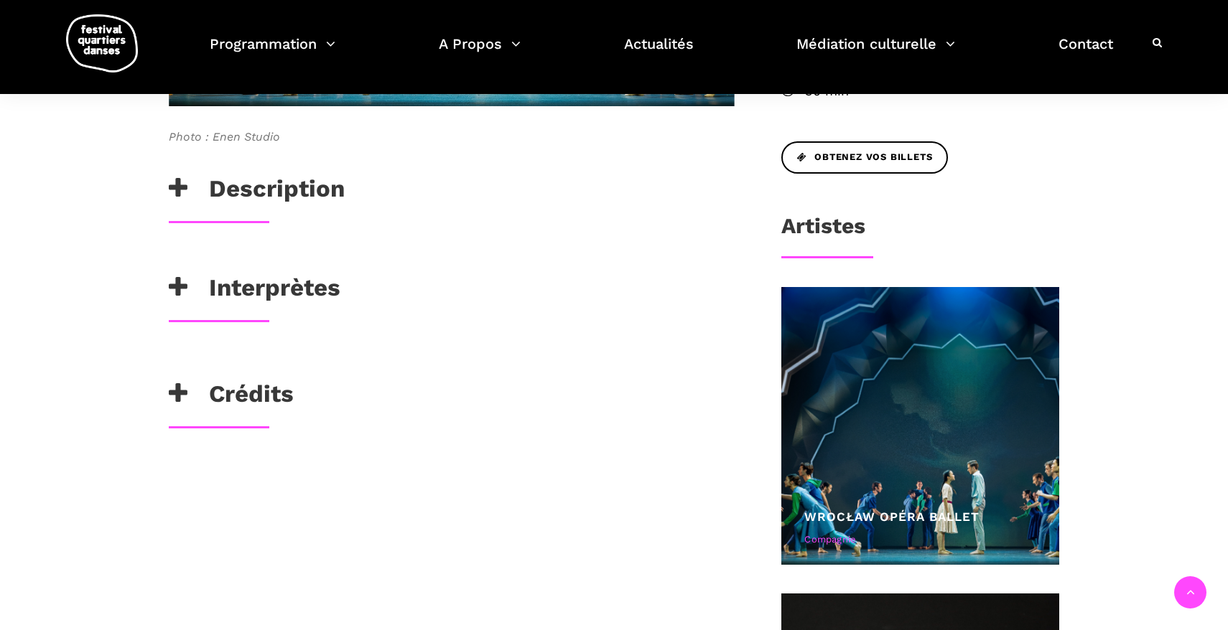
click at [179, 181] on icon at bounding box center [178, 189] width 19 height 24
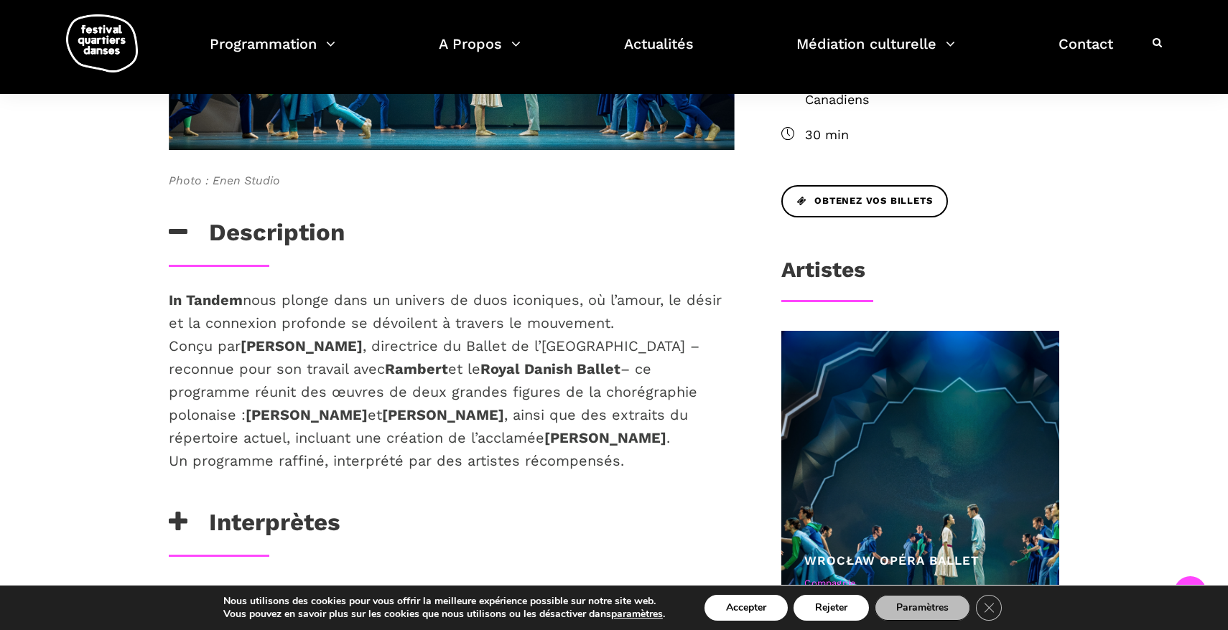
scroll to position [594, 0]
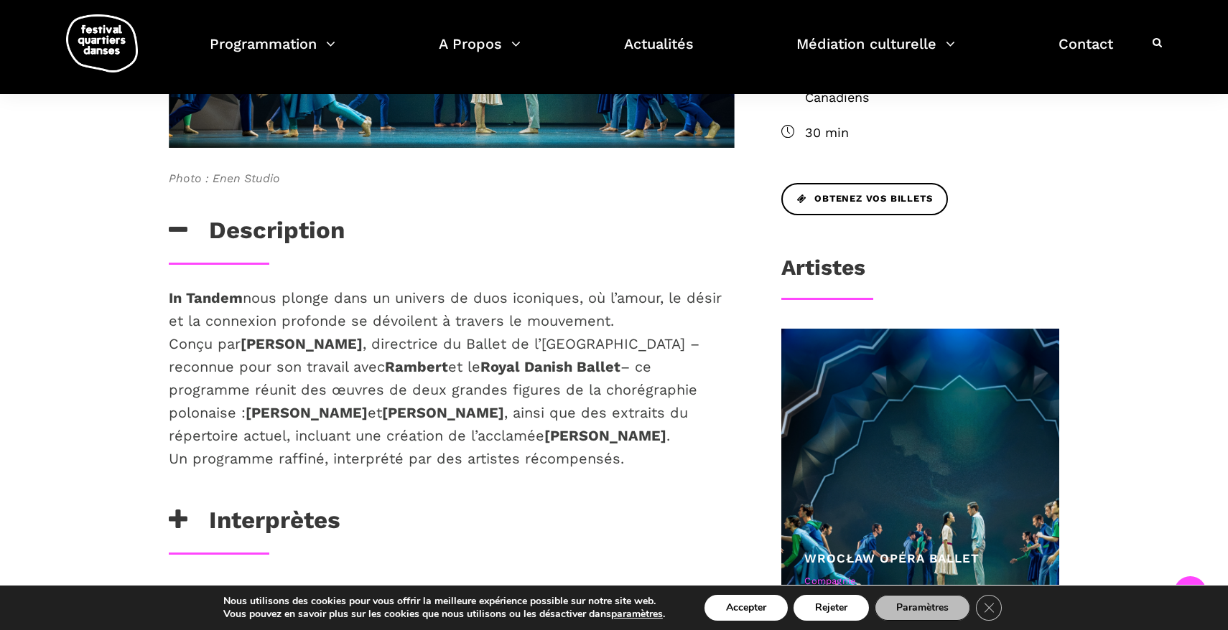
drag, startPoint x: 192, startPoint y: 294, endPoint x: 651, endPoint y: 317, distance: 459.3
click at [653, 317] on p "In Tandem nous plonge dans un univers de duos iconiques, où l’amour, le désir e…" at bounding box center [452, 378] width 566 height 184
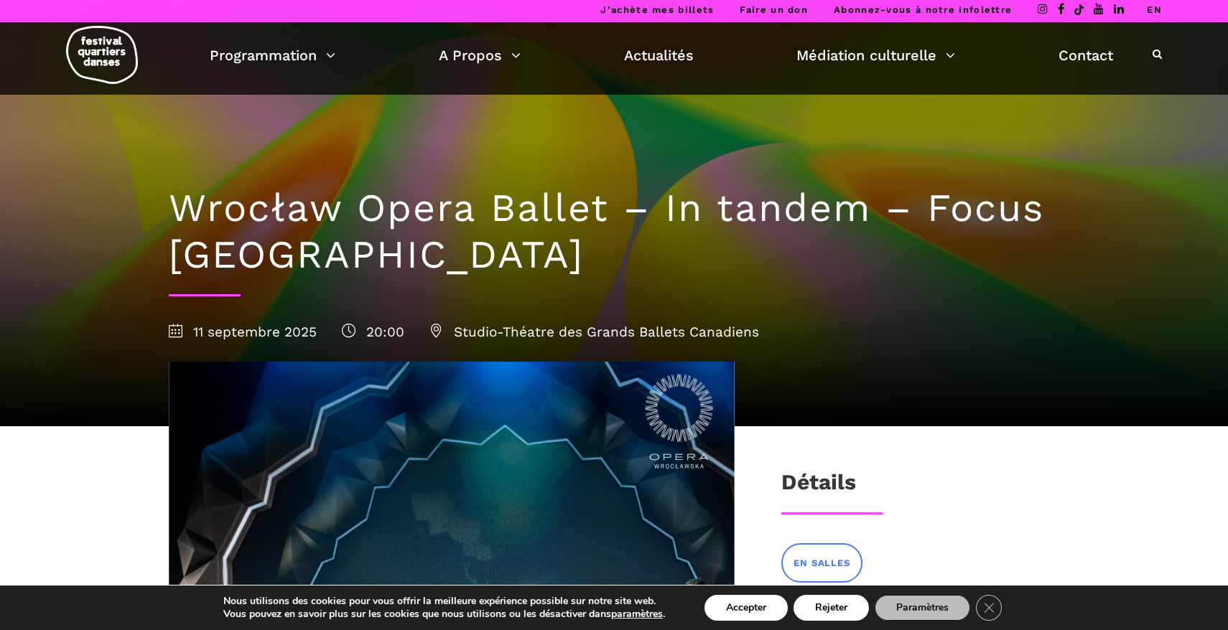
scroll to position [0, 0]
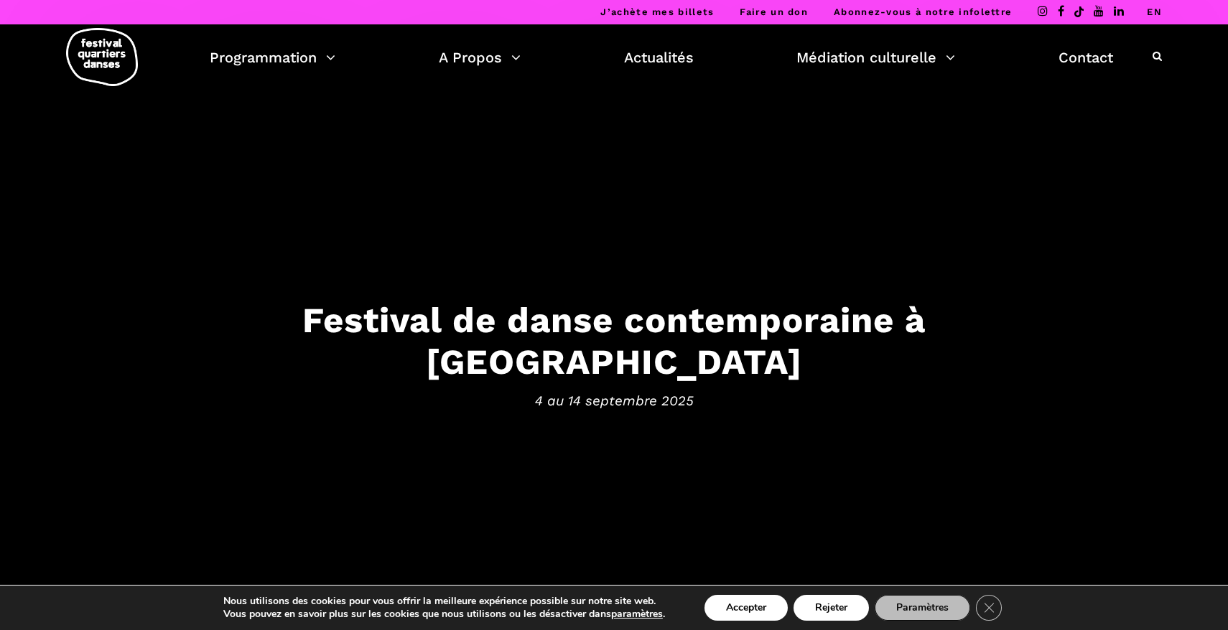
click at [1164, 55] on div "Programmation Billetterie 2025 Programmation Gratuite Calendrier du Festival Le…" at bounding box center [614, 60] width 1206 height 73
click at [1160, 55] on icon at bounding box center [1156, 56] width 9 height 10
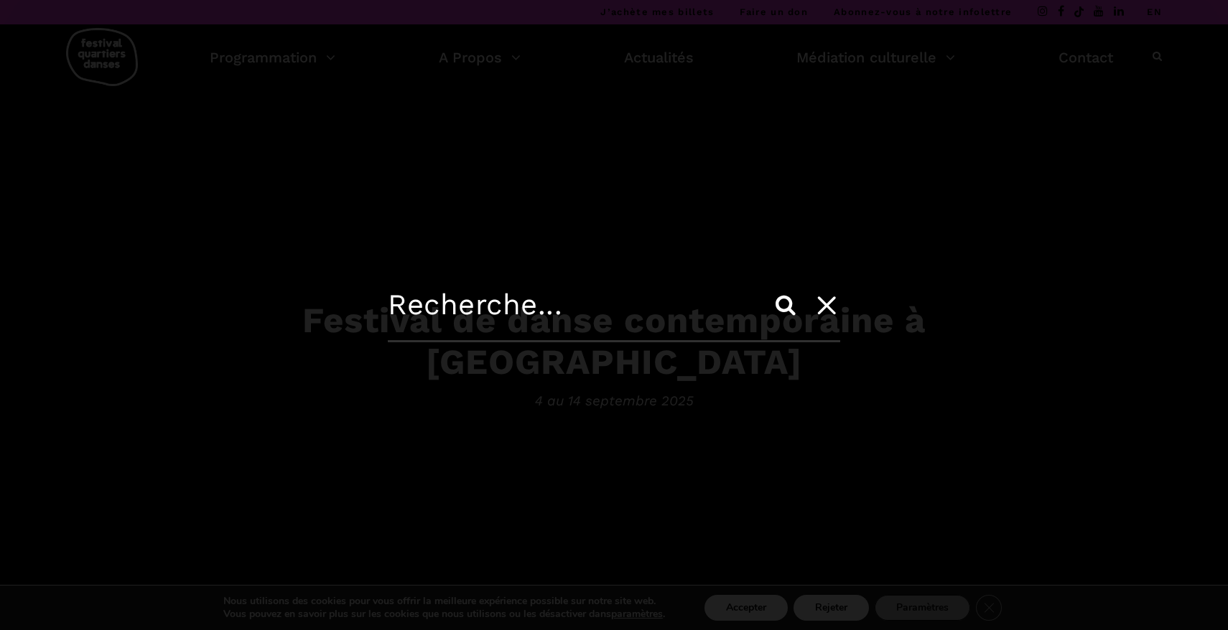
click at [472, 309] on input "text" at bounding box center [614, 315] width 452 height 55
type input "peace power"
click at [768, 288] on input "Search" at bounding box center [785, 305] width 34 height 34
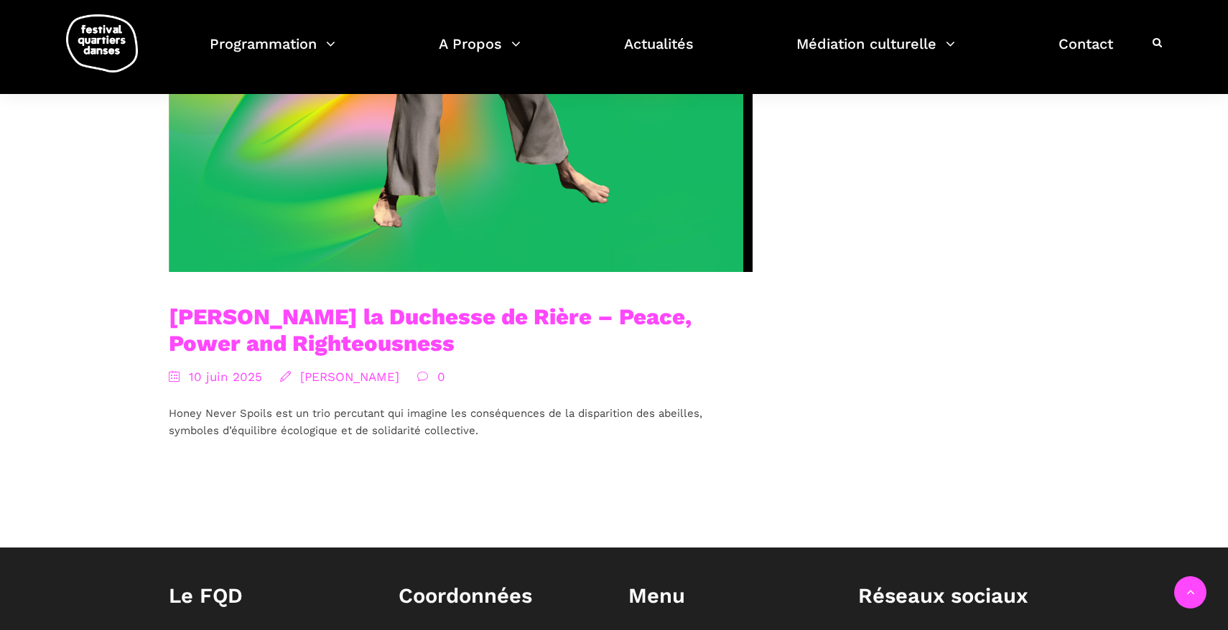
scroll to position [669, 0]
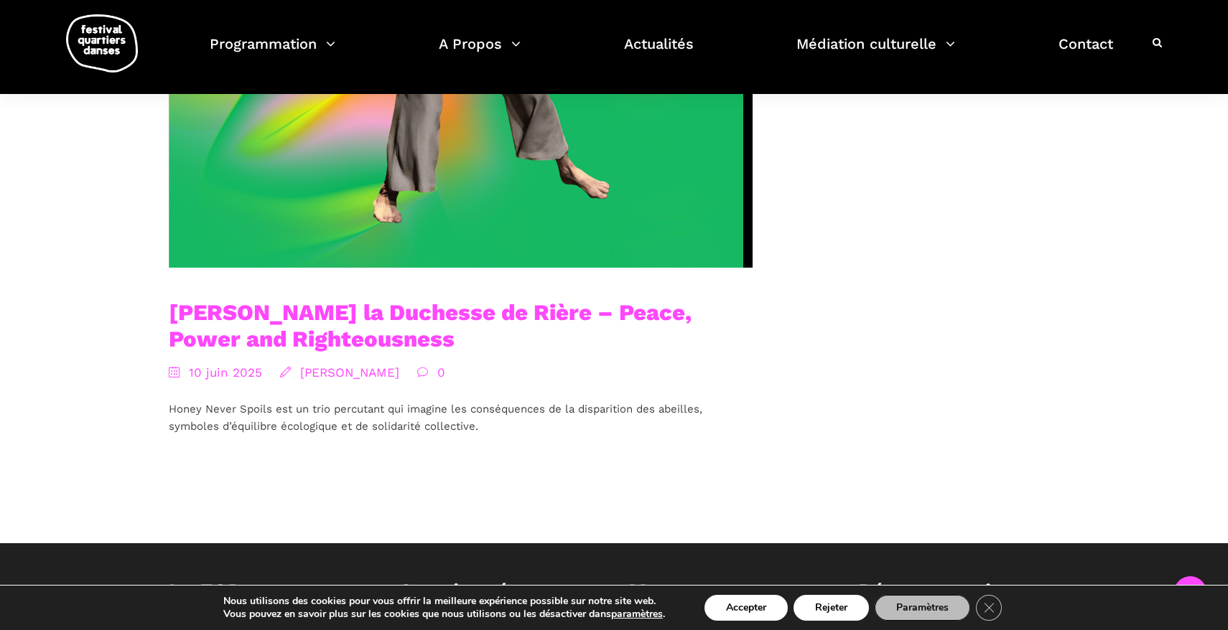
click at [420, 313] on link "[PERSON_NAME] la Duchesse de Rière – Peace, Power and Righteousness" at bounding box center [430, 325] width 523 height 53
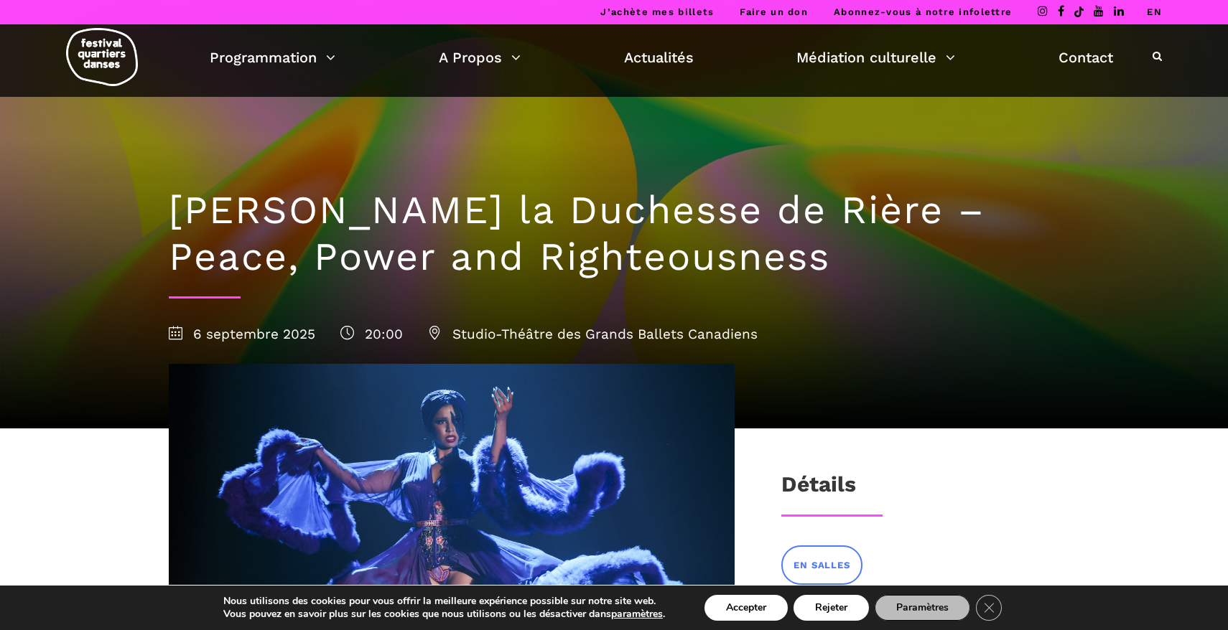
click at [1157, 52] on div at bounding box center [1156, 56] width 9 height 19
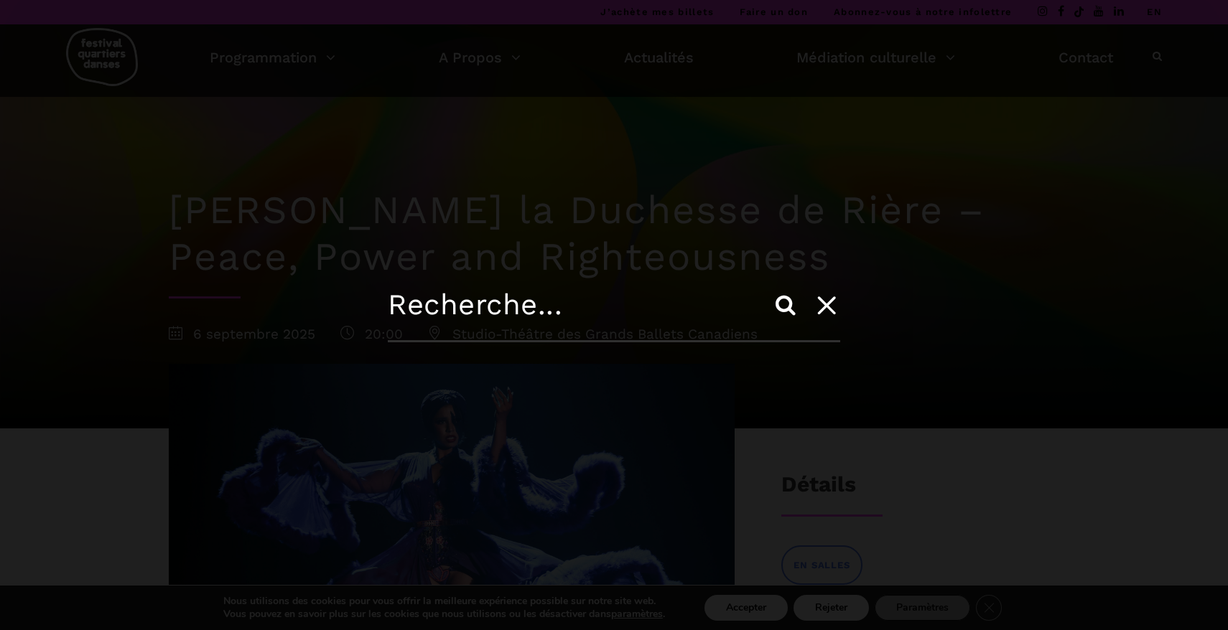
click at [445, 307] on input "text" at bounding box center [614, 315] width 452 height 55
type input "ma nature urbaine"
click at [768, 288] on input "Search" at bounding box center [785, 305] width 34 height 34
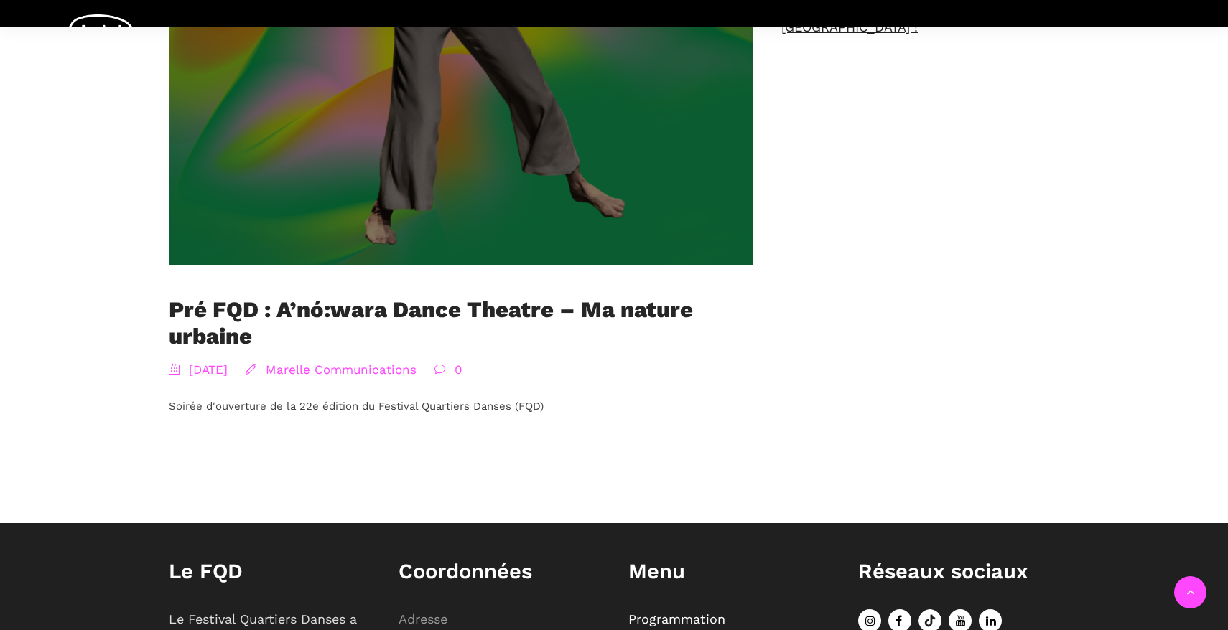
scroll to position [675, 0]
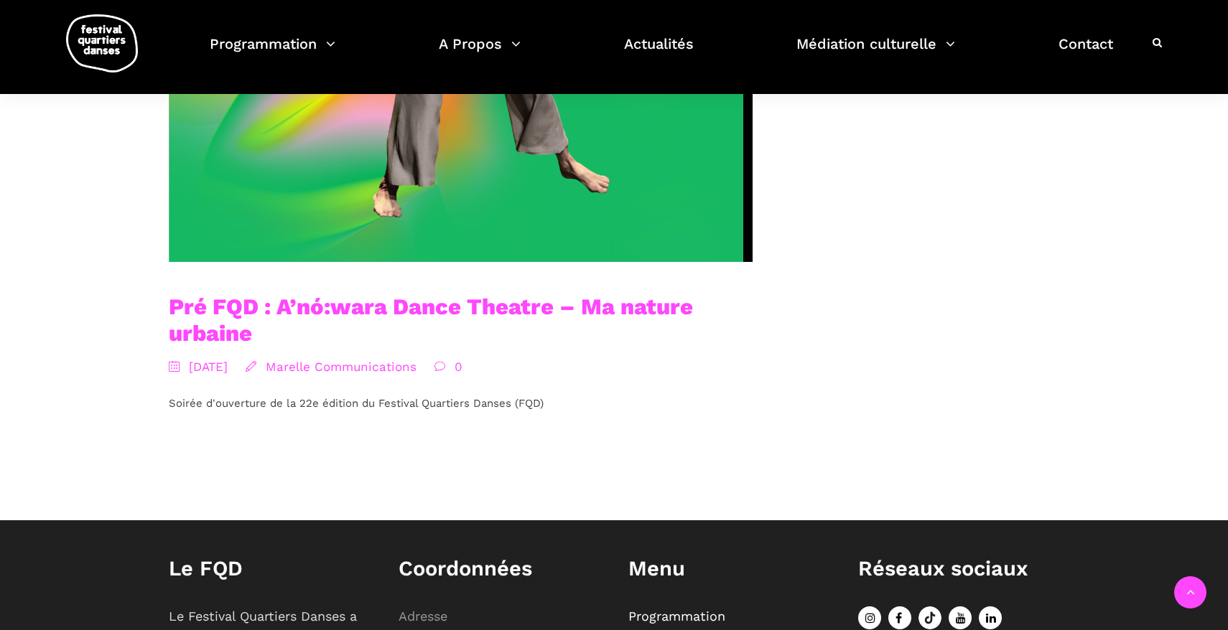
click at [504, 309] on link "Pré FQD : A’nó:wara Dance Theatre – Ma nature urbaine" at bounding box center [431, 320] width 524 height 53
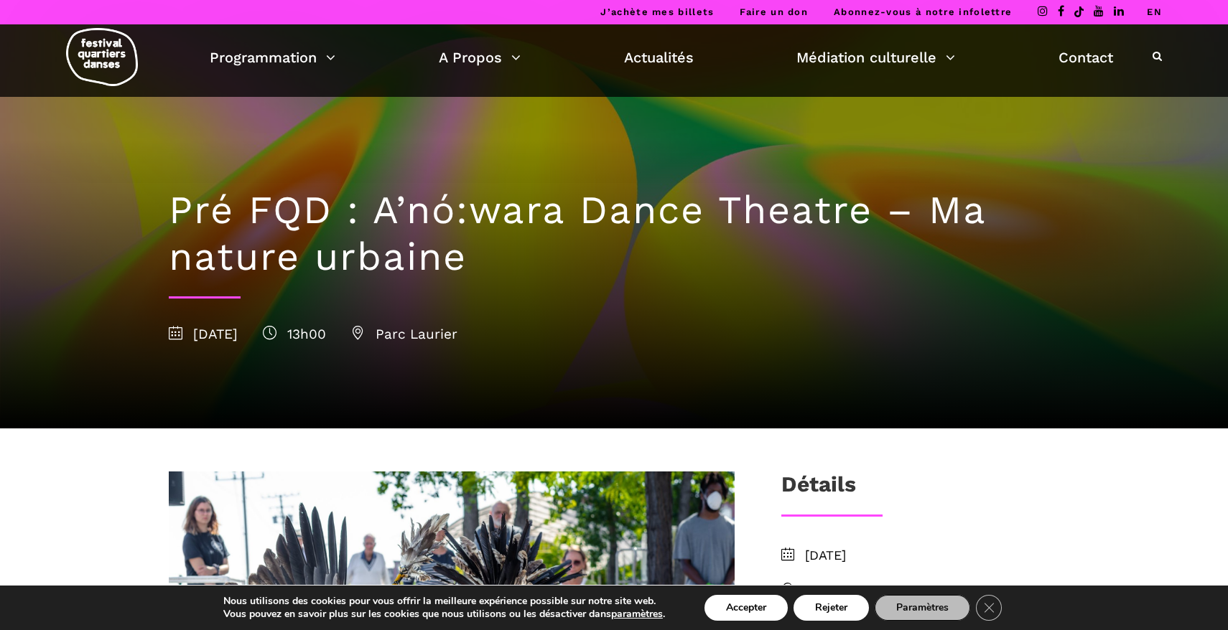
click at [1159, 60] on icon at bounding box center [1156, 56] width 9 height 10
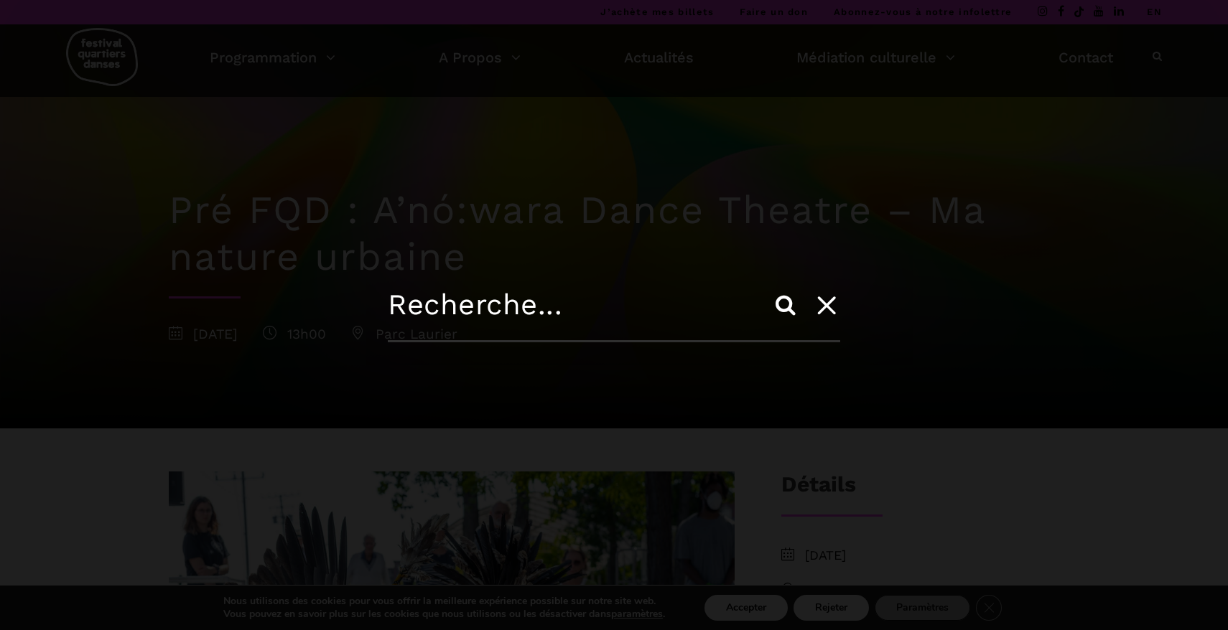
click at [486, 311] on input "text" at bounding box center [614, 315] width 452 height 55
type input "in tandem"
click at [768, 288] on input "Search" at bounding box center [785, 305] width 34 height 34
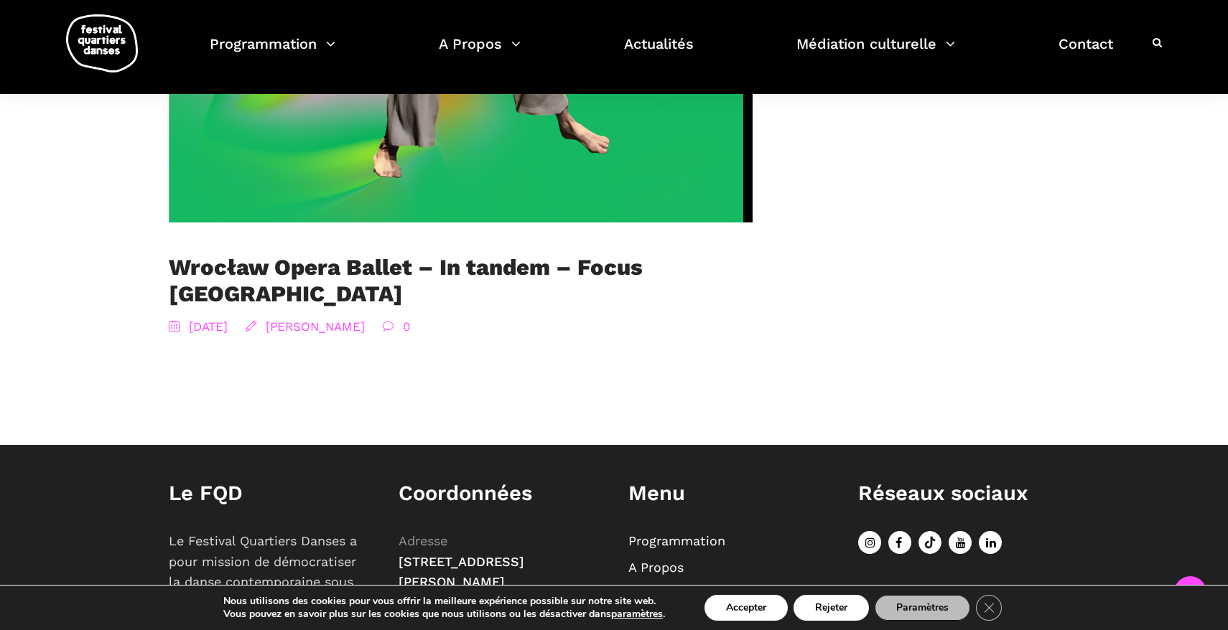
scroll to position [1435, 0]
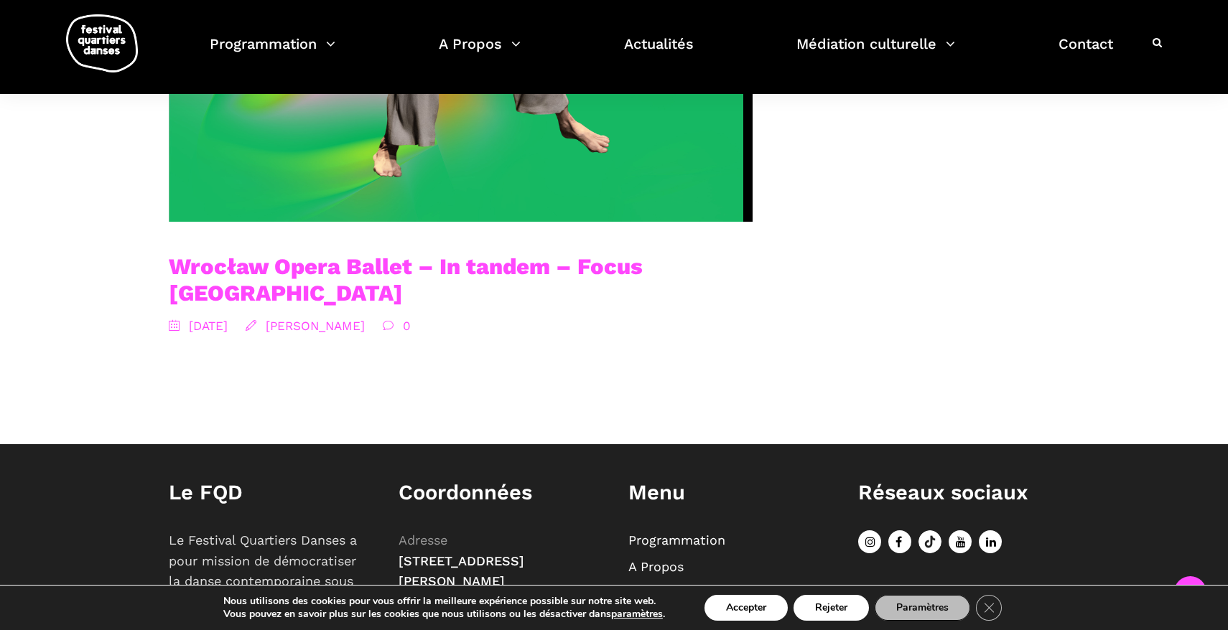
click at [523, 276] on link "Wrocław Opera Ballet – In tandem – Focus [GEOGRAPHIC_DATA]" at bounding box center [406, 279] width 474 height 53
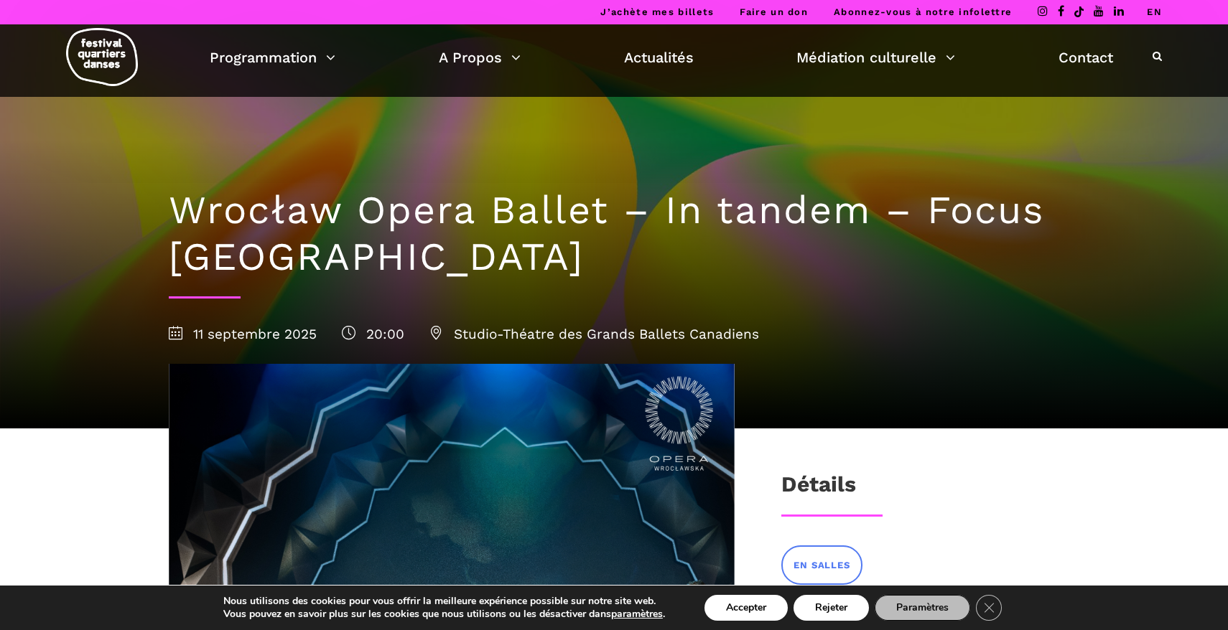
click at [1157, 56] on icon at bounding box center [1156, 56] width 9 height 10
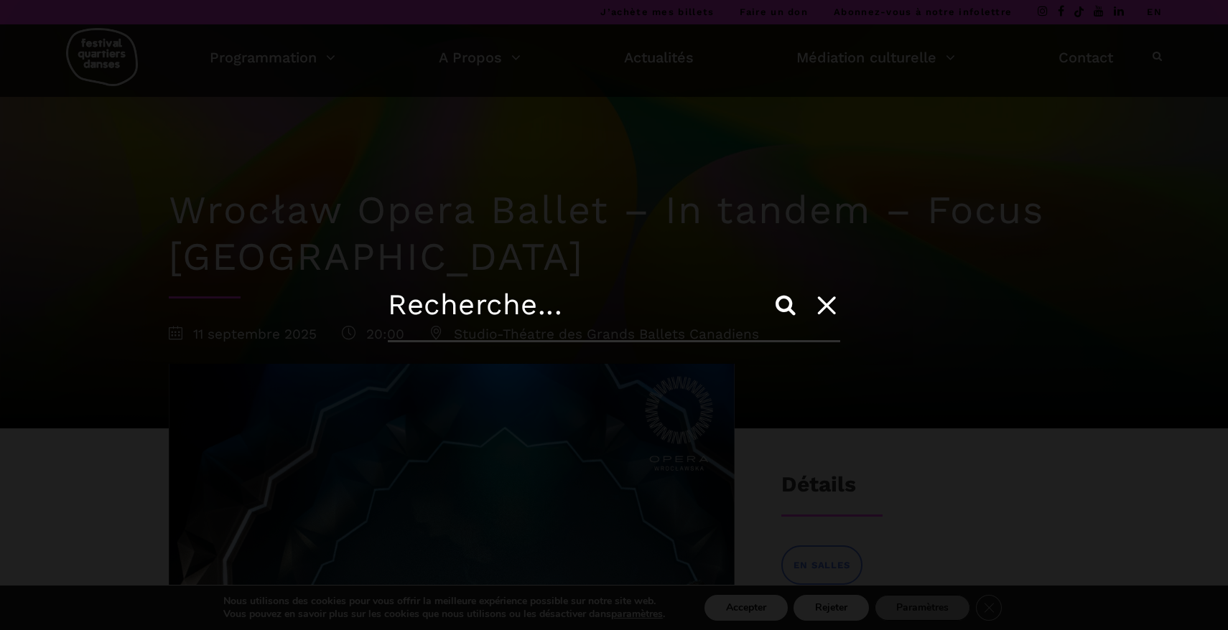
click at [496, 308] on input "text" at bounding box center [614, 315] width 452 height 55
type input "III symfonia"
click at [768, 288] on input "Search" at bounding box center [785, 305] width 34 height 34
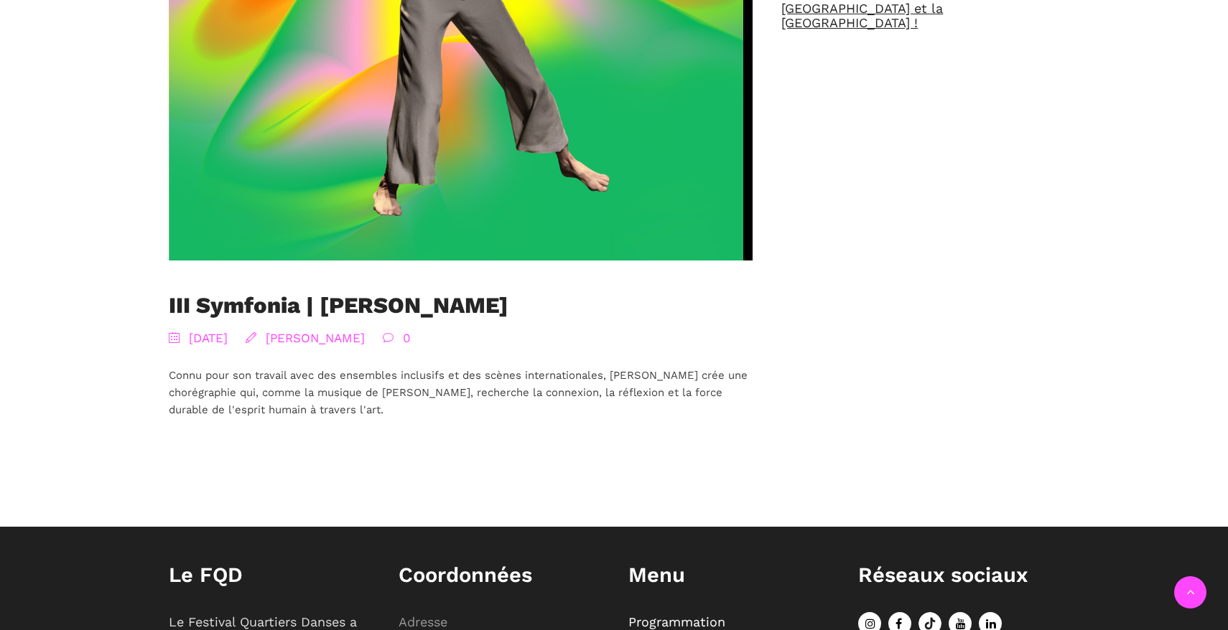
scroll to position [682, 0]
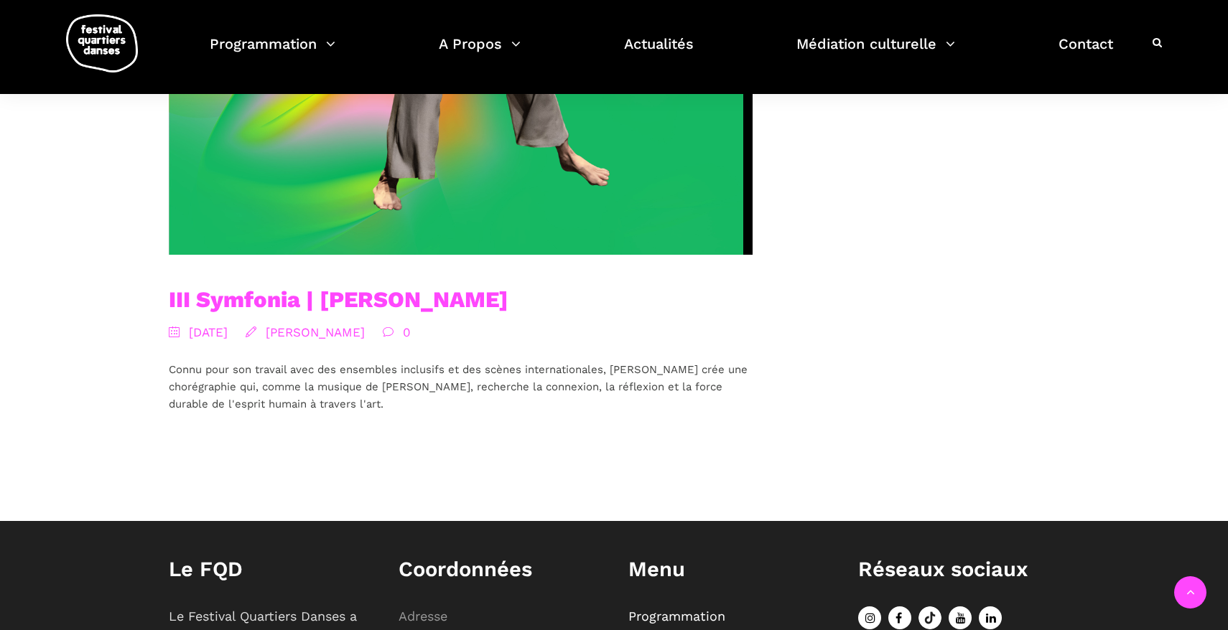
click at [411, 297] on link "III Symfonia | [PERSON_NAME]" at bounding box center [339, 299] width 340 height 27
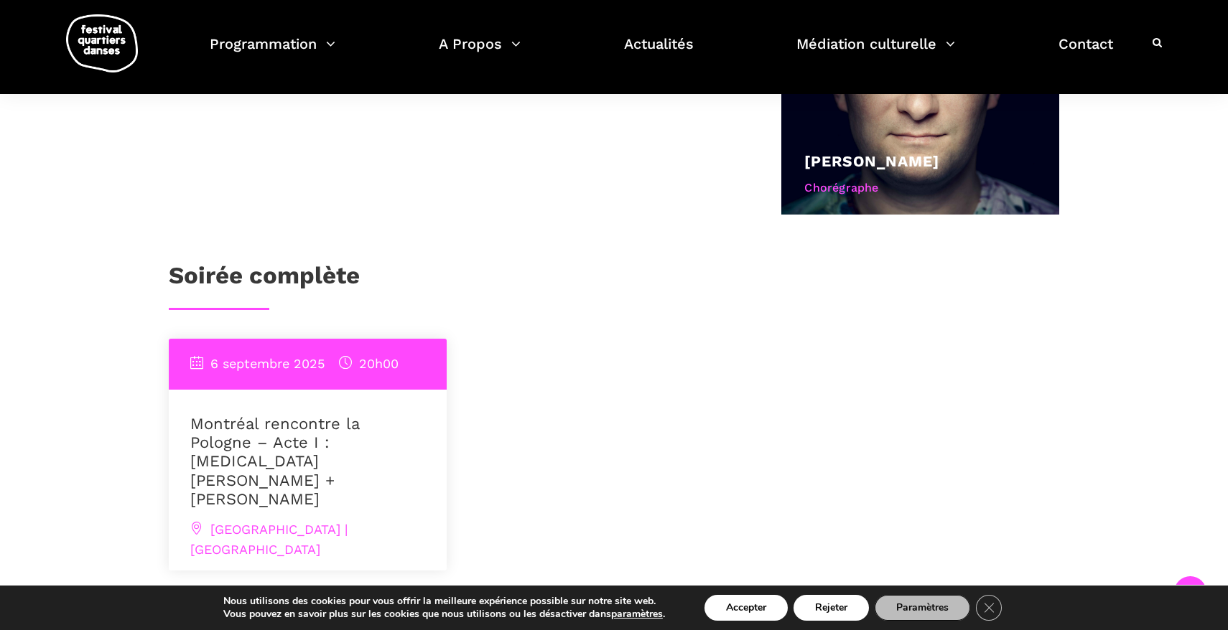
scroll to position [944, 0]
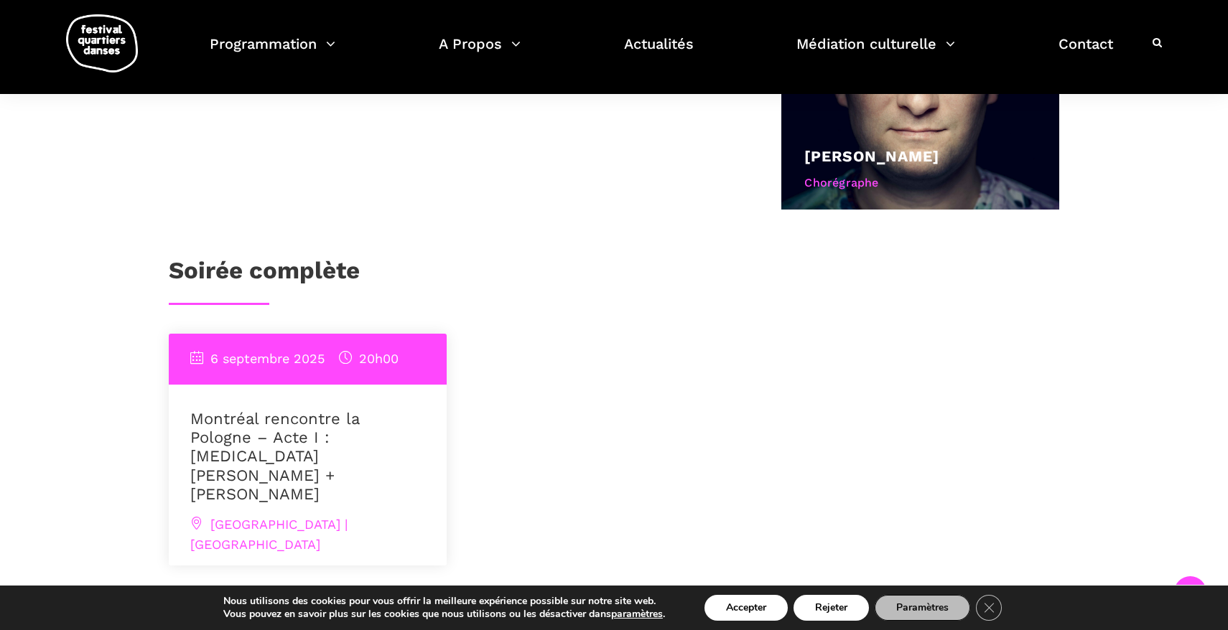
click at [354, 410] on link "Montréal rencontre la Pologne – Acte I : [MEDICAL_DATA][PERSON_NAME] + [PERSON_…" at bounding box center [274, 457] width 169 height 94
